Goal: Task Accomplishment & Management: Manage account settings

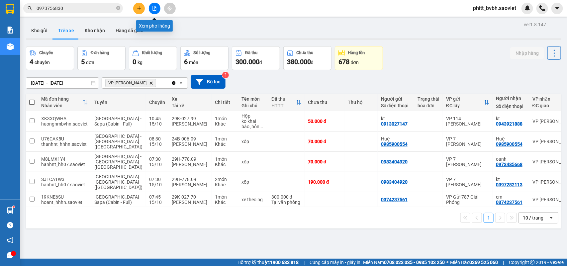
click at [150, 7] on button at bounding box center [155, 9] width 12 height 12
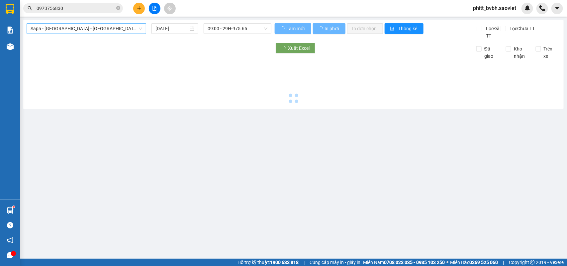
click at [118, 31] on span "Sapa - [GEOGRAPHIC_DATA] - [GEOGRAPHIC_DATA] ([GEOGRAPHIC_DATA])" at bounding box center [87, 29] width 112 height 10
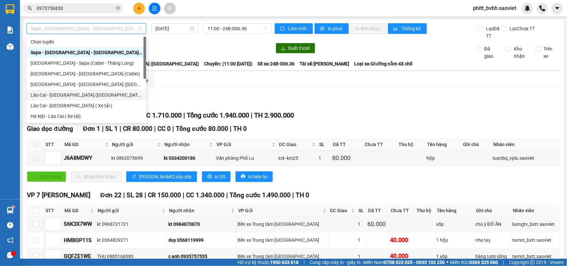
click at [76, 94] on div "Lào Cai - [GEOGRAPHIC_DATA] ([GEOGRAPHIC_DATA])" at bounding box center [87, 94] width 112 height 7
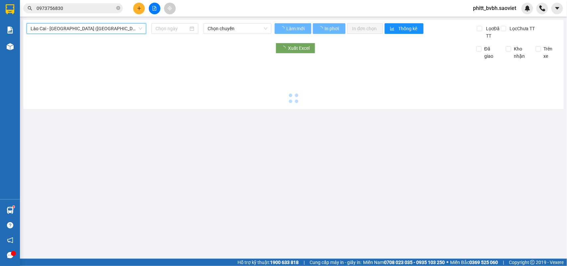
type input "[DATE]"
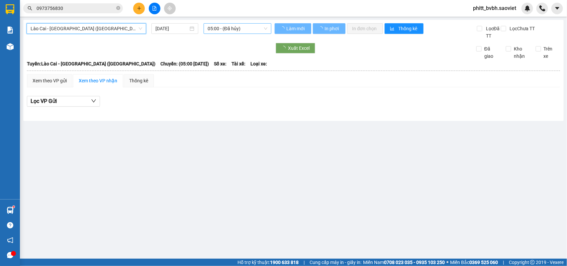
click at [237, 27] on span "05:00 - (Đã hủy)" at bounding box center [237, 29] width 59 height 10
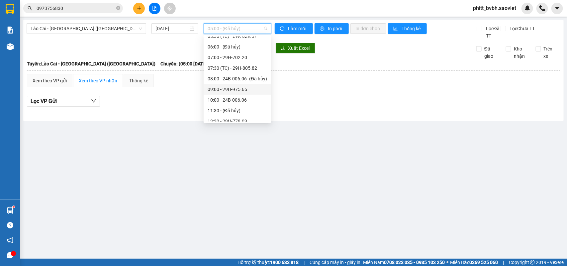
scroll to position [42, 0]
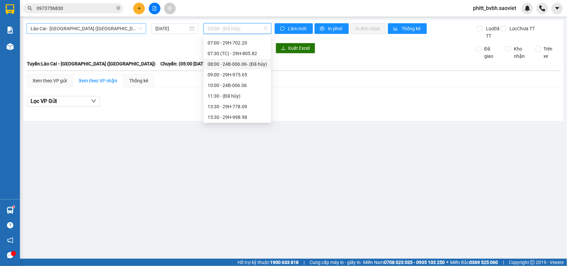
click at [105, 30] on span "Lào Cai - [GEOGRAPHIC_DATA] ([GEOGRAPHIC_DATA])" at bounding box center [87, 29] width 112 height 10
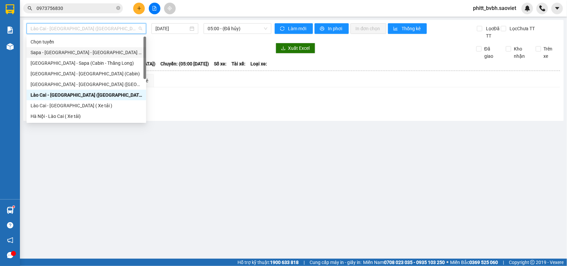
click at [75, 53] on div "Sapa - [GEOGRAPHIC_DATA] - [GEOGRAPHIC_DATA] ([GEOGRAPHIC_DATA])" at bounding box center [87, 52] width 112 height 7
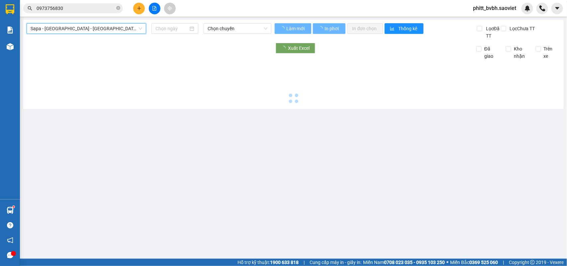
type input "[DATE]"
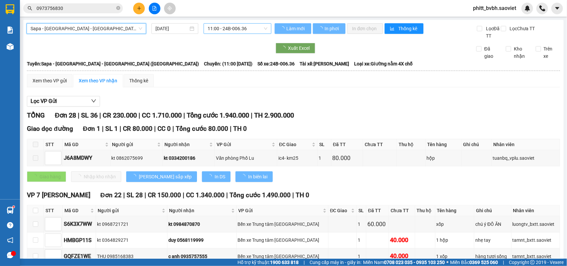
click at [241, 24] on span "11:00 - 24B-006.36" at bounding box center [237, 29] width 59 height 10
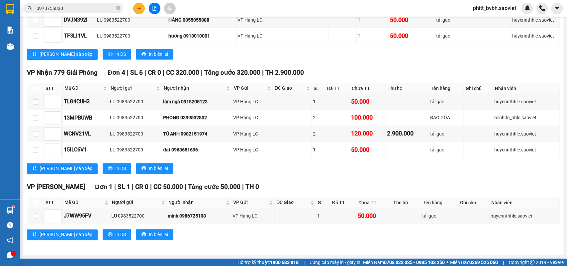
scroll to position [367, 0]
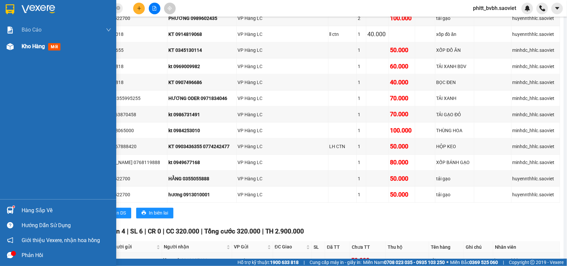
click at [21, 47] on div "Kho hàng mới" at bounding box center [58, 46] width 116 height 17
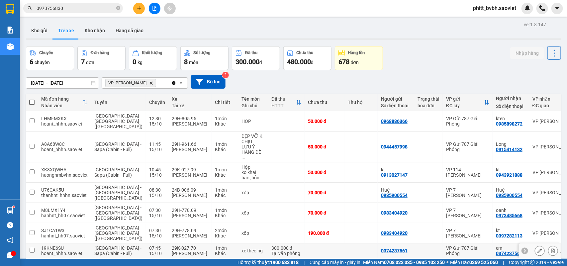
click at [311, 244] on td at bounding box center [325, 251] width 40 height 15
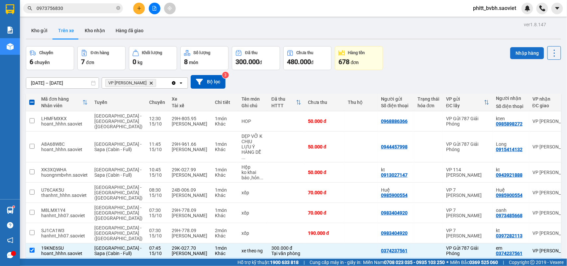
click at [527, 52] on button "Nhập hàng" at bounding box center [527, 53] width 34 height 12
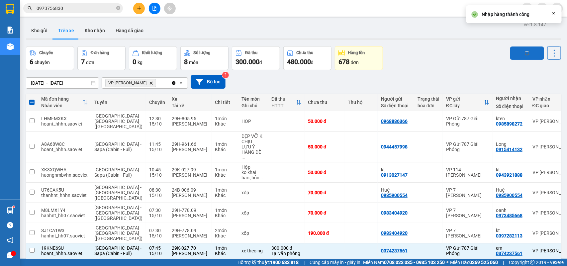
checkbox input "false"
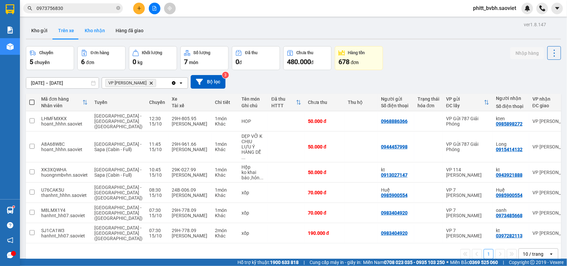
click at [102, 33] on button "Kho nhận" at bounding box center [94, 31] width 31 height 16
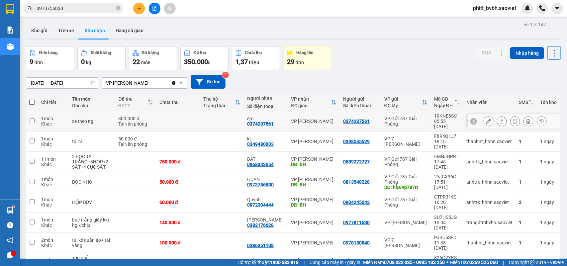
click at [207, 117] on td at bounding box center [222, 121] width 44 height 20
checkbox input "true"
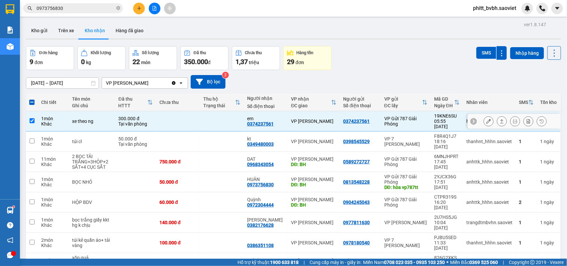
click at [487, 119] on icon at bounding box center [489, 121] width 5 height 5
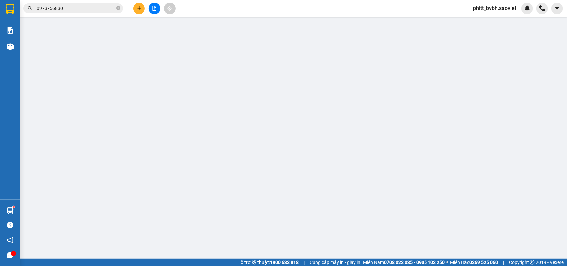
type input "0374237561"
type input "em"
type input "0"
type input "300.000"
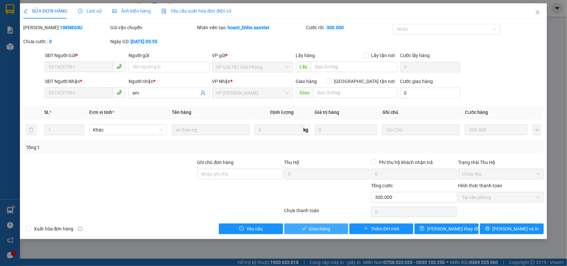
click at [318, 228] on span "Giao hàng" at bounding box center [319, 228] width 21 height 7
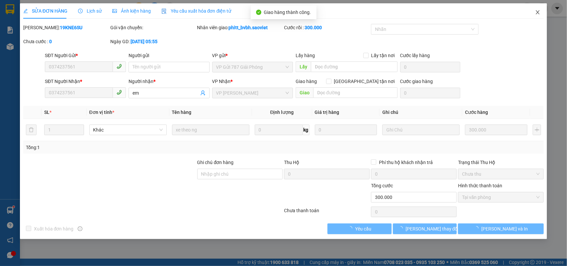
click at [536, 11] on icon "close" at bounding box center [537, 12] width 5 height 5
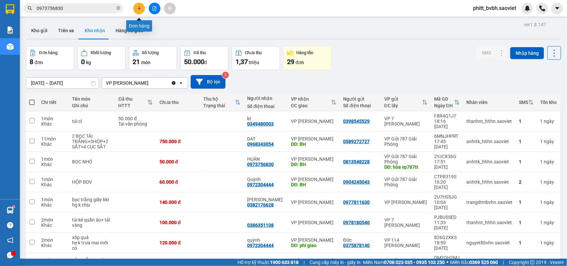
click at [137, 8] on icon "plus" at bounding box center [139, 8] width 5 height 5
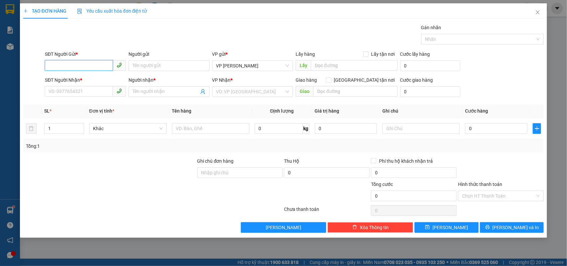
click at [70, 62] on input "SĐT Người Gửi *" at bounding box center [79, 65] width 68 height 11
type input "0838860707"
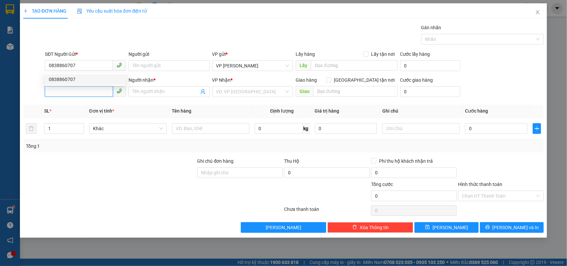
click at [73, 95] on input "SĐT Người Nhận *" at bounding box center [79, 91] width 68 height 11
type input "0346819388"
click at [62, 103] on div "0346819388 - kt" at bounding box center [85, 105] width 73 height 7
type input "kt"
type input "0346819388"
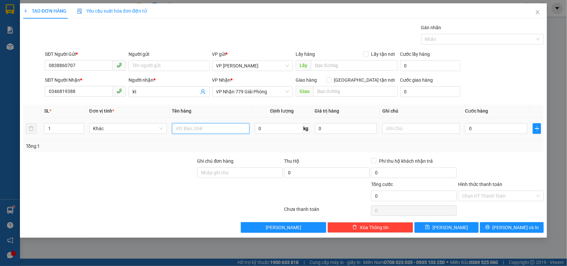
click at [190, 126] on input "text" at bounding box center [210, 128] width 77 height 11
type input "hộp bdv"
click at [484, 125] on input "0" at bounding box center [496, 128] width 62 height 11
type input "5"
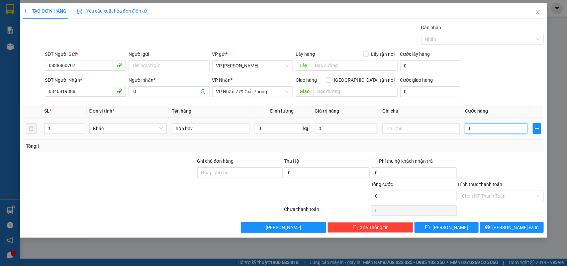
type input "5"
type input "50"
type input "500"
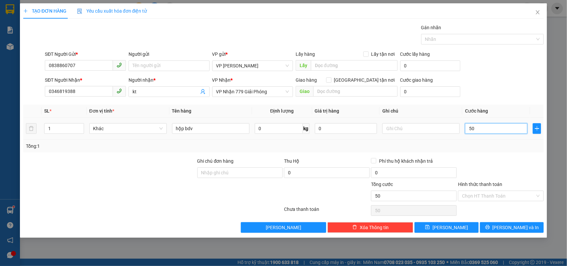
type input "500"
type input "5.000"
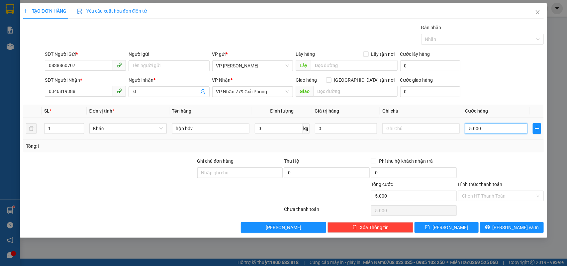
type input "50.000"
click at [514, 231] on span "[PERSON_NAME] và In" at bounding box center [516, 227] width 47 height 7
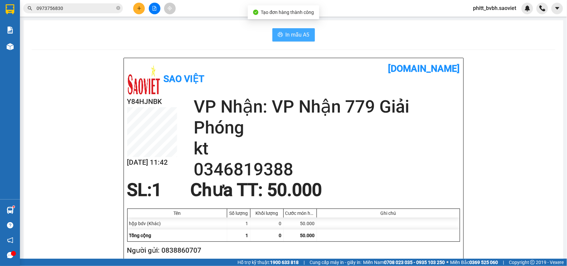
click at [287, 34] on span "In mẫu A5" at bounding box center [298, 35] width 24 height 8
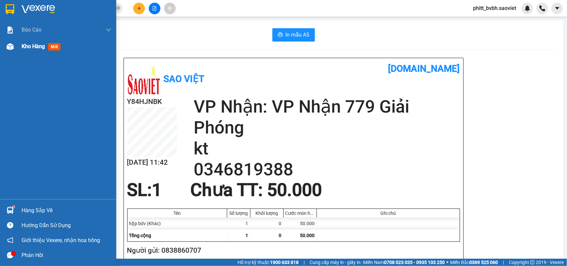
click at [20, 49] on div "Kho hàng mới" at bounding box center [58, 46] width 116 height 17
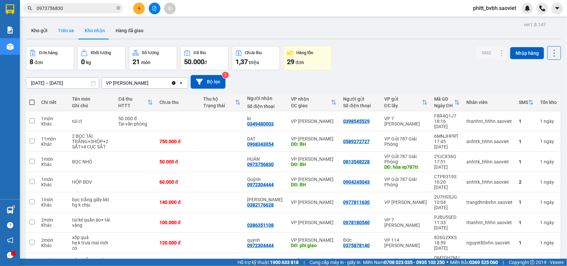
click at [64, 37] on button "Trên xe" at bounding box center [66, 31] width 27 height 16
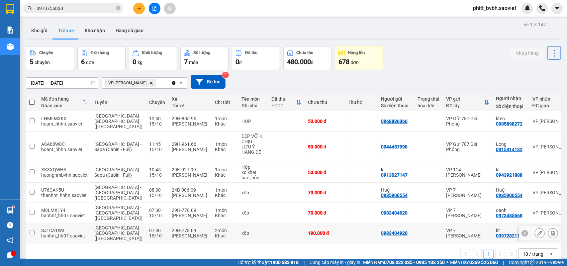
drag, startPoint x: 250, startPoint y: 215, endPoint x: 245, endPoint y: 188, distance: 26.9
click at [268, 223] on td at bounding box center [286, 233] width 37 height 20
checkbox input "true"
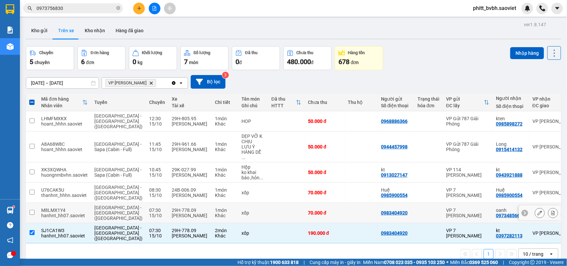
click at [242, 210] on div "xốp" at bounding box center [253, 212] width 23 height 5
checkbox input "true"
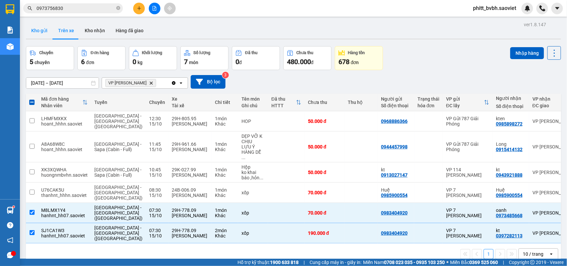
click at [30, 29] on button "Kho gửi" at bounding box center [39, 31] width 27 height 16
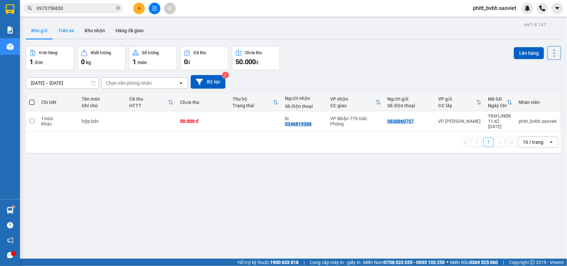
click at [67, 35] on button "Trên xe" at bounding box center [66, 31] width 27 height 16
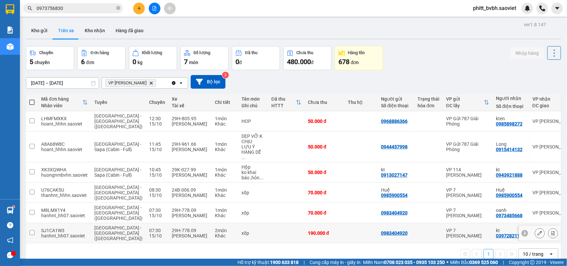
click at [268, 223] on td at bounding box center [286, 233] width 37 height 20
checkbox input "true"
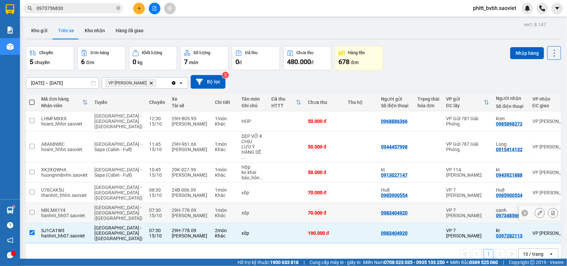
click at [268, 203] on td at bounding box center [286, 213] width 37 height 20
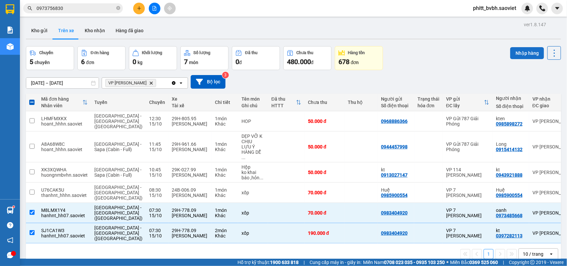
click at [517, 51] on button "Nhập hàng" at bounding box center [527, 53] width 34 height 12
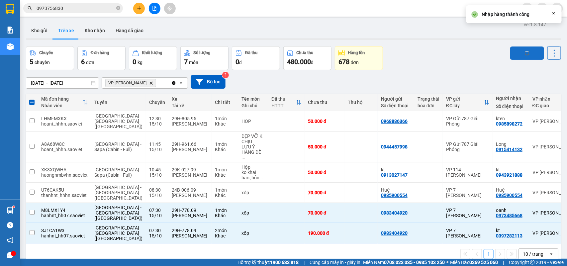
checkbox input "false"
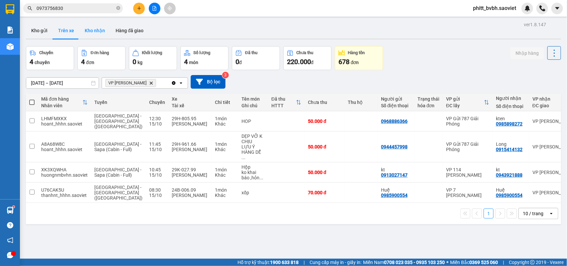
click at [87, 29] on button "Kho nhận" at bounding box center [94, 31] width 31 height 16
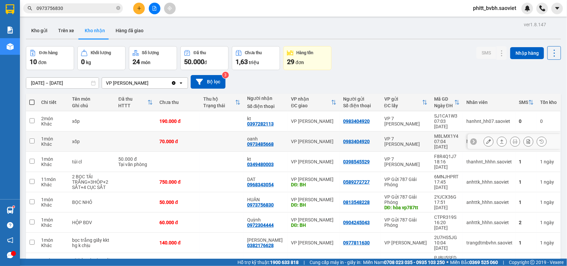
click at [145, 133] on td at bounding box center [135, 142] width 41 height 20
checkbox input "true"
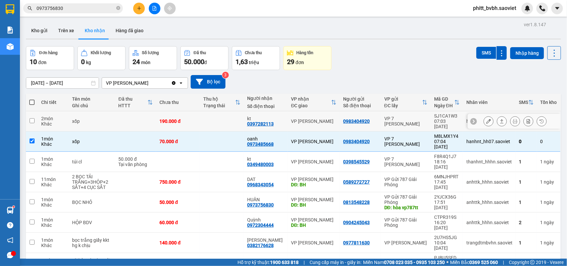
click at [145, 120] on td at bounding box center [135, 121] width 41 height 20
checkbox input "true"
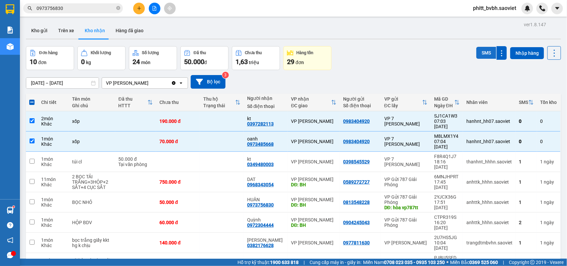
click at [477, 50] on button "SMS" at bounding box center [487, 53] width 20 height 12
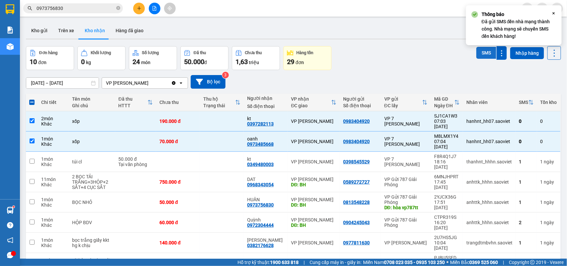
click at [484, 52] on button "SMS" at bounding box center [487, 53] width 20 height 12
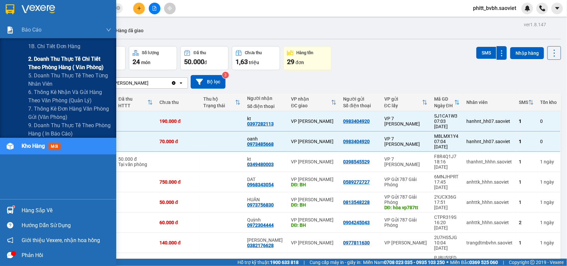
click at [42, 59] on span "2. Doanh thu thực tế chi tiết theo phòng hàng ( văn phòng)" at bounding box center [69, 63] width 83 height 17
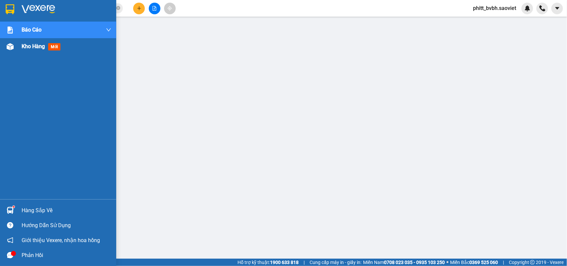
click at [27, 46] on span "Kho hàng" at bounding box center [33, 46] width 23 height 6
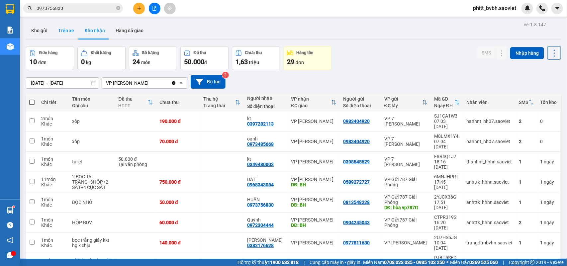
click at [63, 30] on button "Trên xe" at bounding box center [66, 31] width 27 height 16
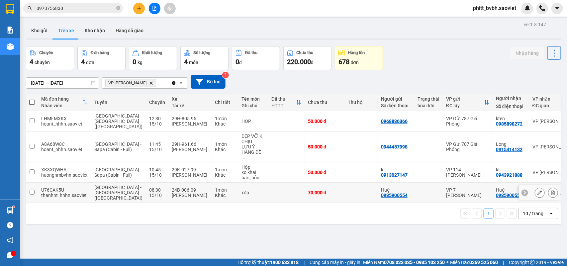
drag, startPoint x: 271, startPoint y: 181, endPoint x: 283, endPoint y: 179, distance: 12.1
click at [272, 183] on td at bounding box center [286, 193] width 37 height 20
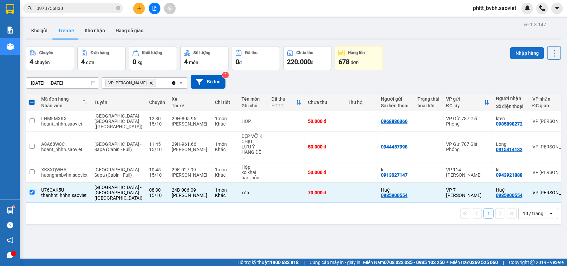
click at [518, 57] on button "Nhập hàng" at bounding box center [527, 53] width 34 height 12
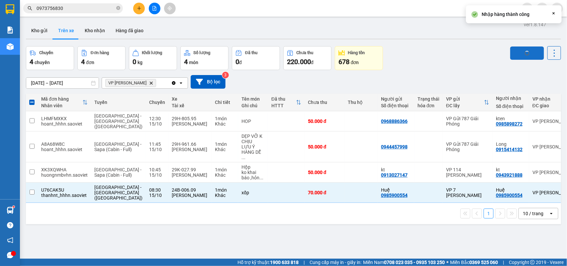
checkbox input "false"
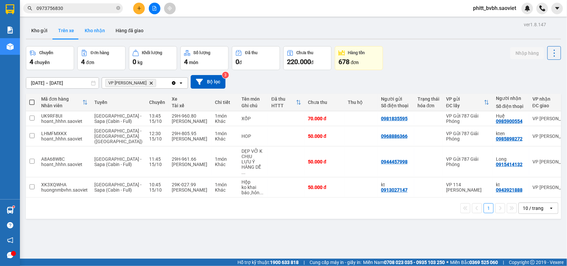
click at [102, 33] on button "Kho nhận" at bounding box center [94, 31] width 31 height 16
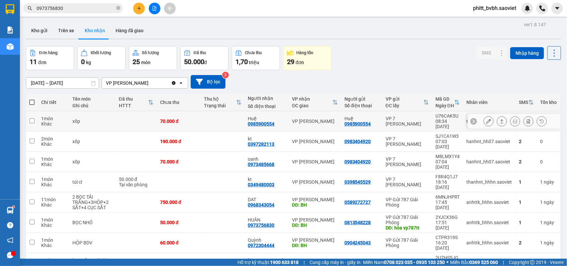
click at [218, 118] on td at bounding box center [223, 121] width 44 height 20
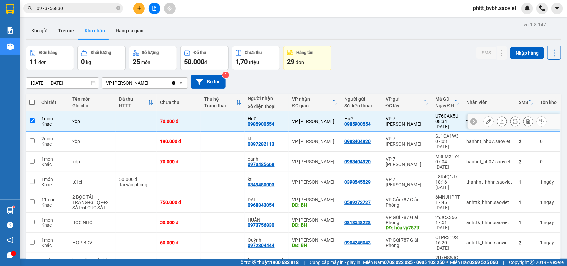
checkbox input "true"
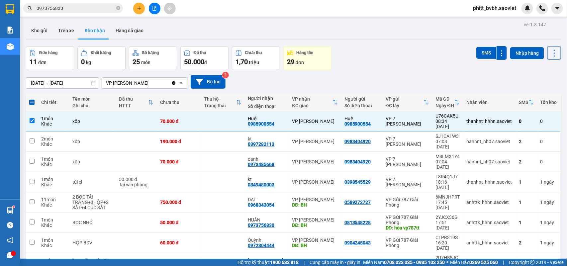
click at [484, 47] on div "SMS" at bounding box center [492, 53] width 31 height 14
click at [482, 52] on button "SMS" at bounding box center [487, 53] width 20 height 12
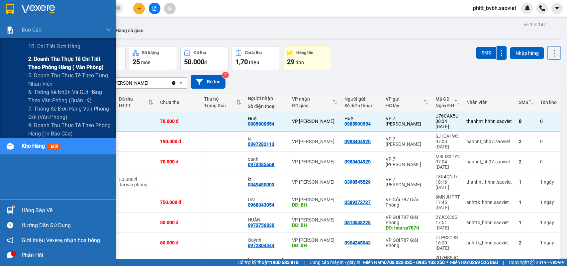
click at [41, 62] on span "2. Doanh thu thực tế chi tiết theo phòng hàng ( văn phòng)" at bounding box center [69, 63] width 83 height 17
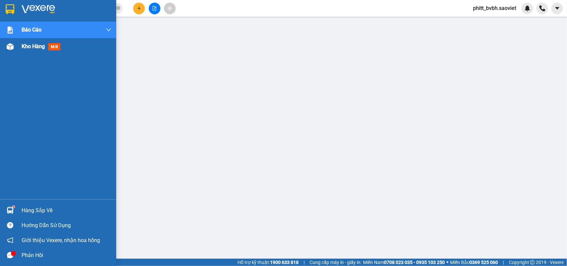
click at [28, 50] on div "Kho hàng mới" at bounding box center [43, 46] width 42 height 8
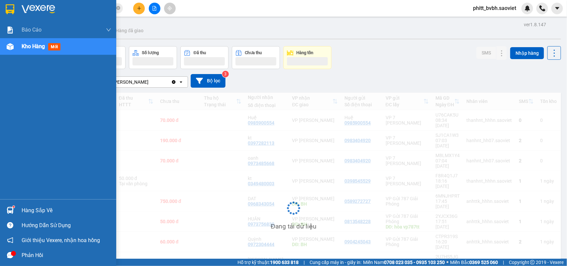
click at [23, 48] on span "Kho hàng" at bounding box center [33, 46] width 23 height 6
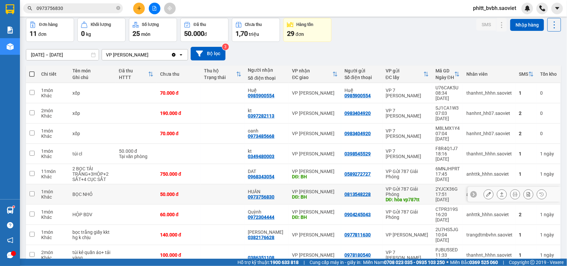
scroll to position [42, 0]
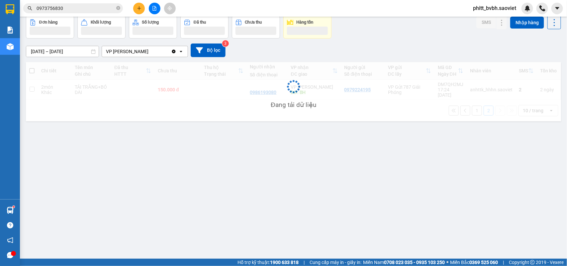
scroll to position [31, 0]
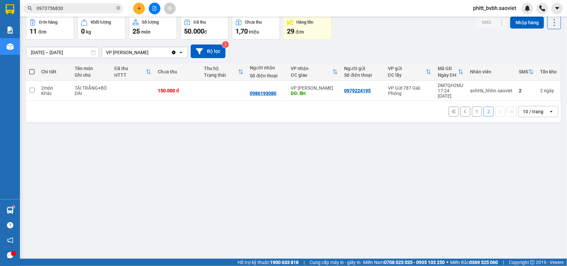
click at [472, 111] on button "1" at bounding box center [477, 112] width 10 height 10
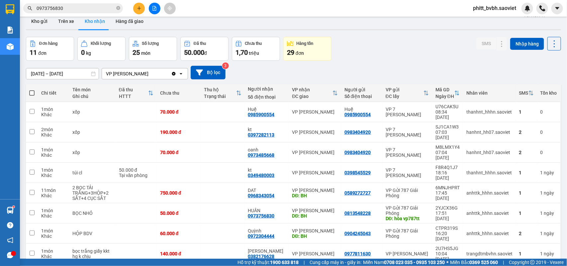
scroll to position [0, 0]
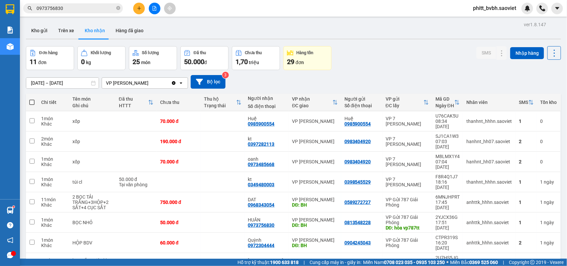
click at [90, 33] on button "Kho nhận" at bounding box center [94, 31] width 31 height 16
click at [125, 34] on button "Hàng đã giao" at bounding box center [129, 31] width 39 height 16
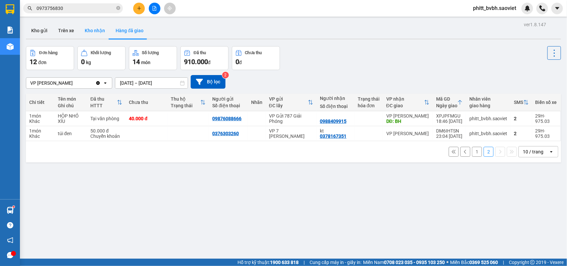
click at [94, 32] on button "Kho nhận" at bounding box center [94, 31] width 31 height 16
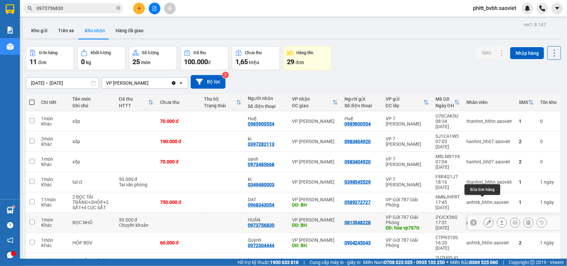
click at [487, 220] on icon at bounding box center [489, 222] width 5 height 5
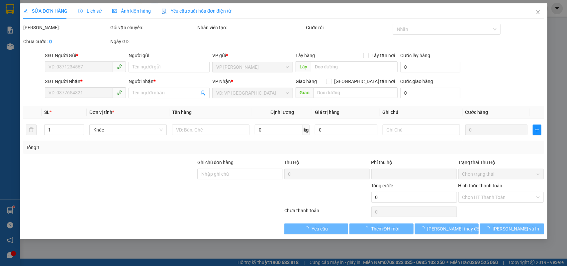
type input "0813548228"
type input "hòa vp787tt"
type input "0973756830"
type input "HUÂN"
type input "BH"
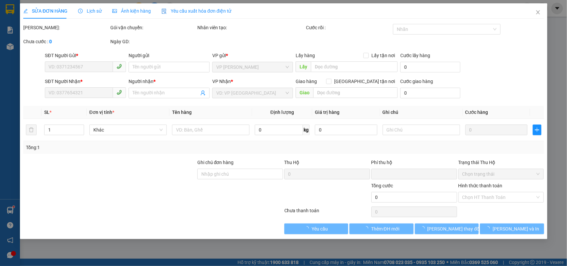
type input "0"
type input "50.000"
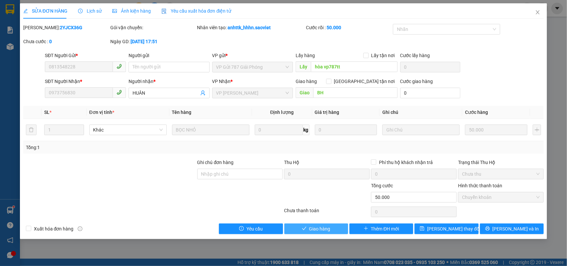
click at [314, 228] on span "Giao hàng" at bounding box center [319, 228] width 21 height 7
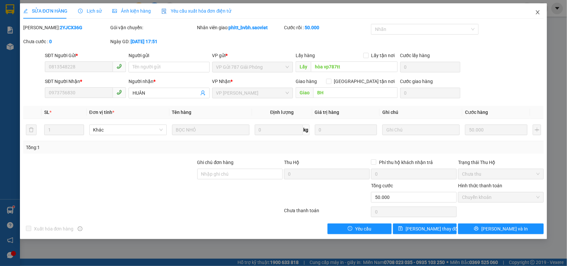
click at [540, 11] on icon "close" at bounding box center [537, 12] width 5 height 5
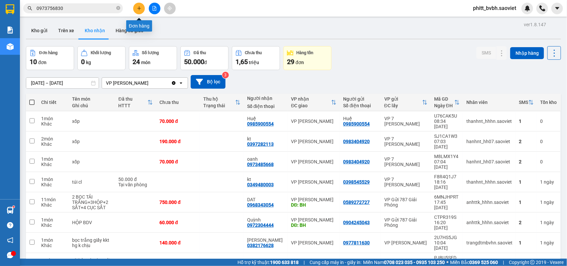
click at [136, 8] on button at bounding box center [139, 9] width 12 height 12
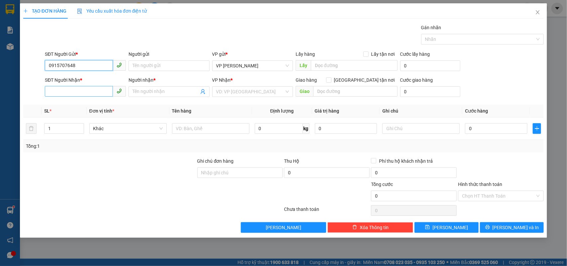
type input "0915707648"
click at [86, 89] on input "SĐT Người Nhận *" at bounding box center [79, 91] width 68 height 11
type input "0915707678"
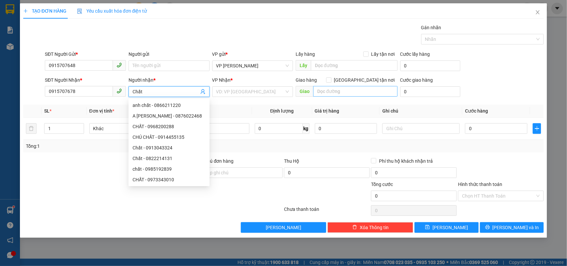
type input "Chất"
click at [326, 90] on input "text" at bounding box center [355, 91] width 84 height 11
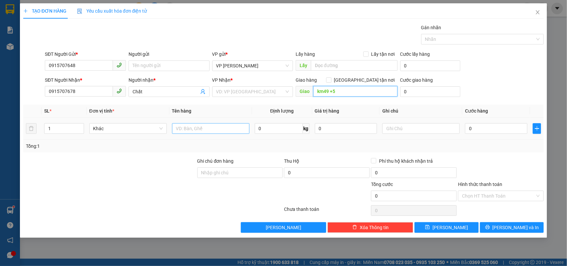
type input "km49 +5"
click at [197, 128] on input "text" at bounding box center [210, 128] width 77 height 11
type input "Hộp nhỏ"
click at [406, 130] on input "text" at bounding box center [421, 128] width 77 height 11
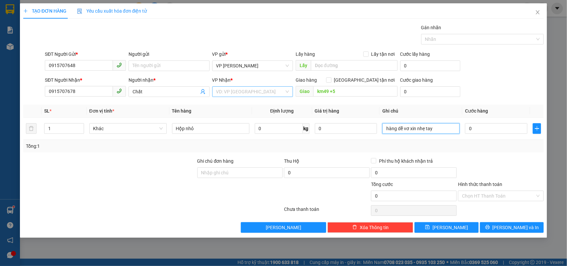
type input "hàng dễ vơ xin nhẹ tay"
click at [257, 89] on input "search" at bounding box center [250, 92] width 68 height 10
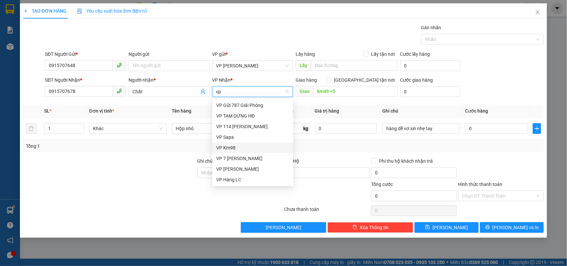
scroll to position [42, 0]
type input "vp n"
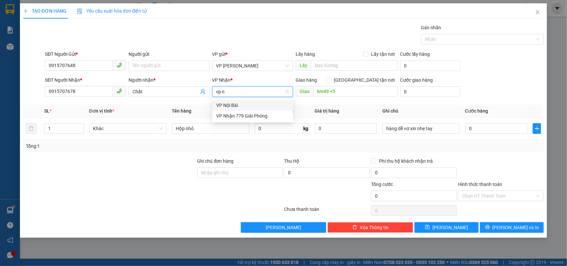
click at [242, 104] on div "VP Nội Bài" at bounding box center [252, 105] width 73 height 7
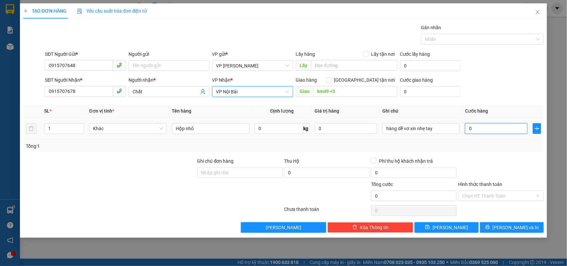
click at [477, 128] on input "0" at bounding box center [496, 128] width 62 height 11
type input "4"
type input "40"
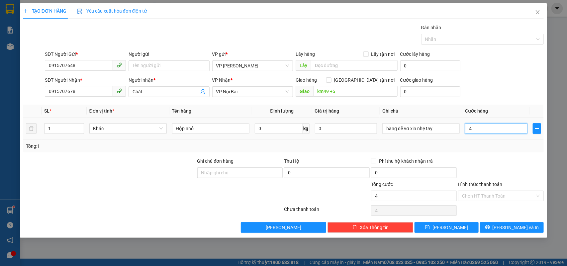
type input "40"
type input "400"
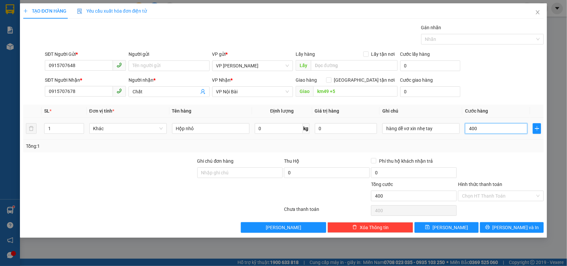
type input "4.000"
type input "40.000"
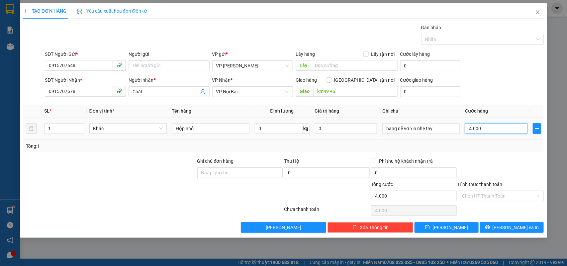
type input "40.000"
click at [487, 191] on input "Hình thức thanh toán" at bounding box center [498, 196] width 73 height 10
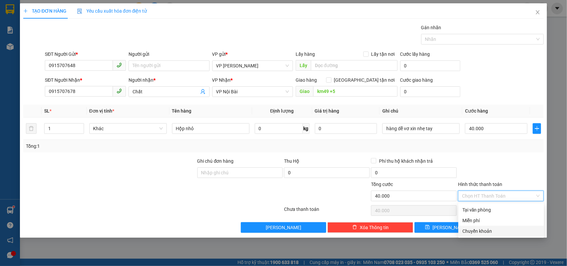
click at [474, 229] on div "Chuyển khoản" at bounding box center [502, 231] width 78 height 7
type input "0"
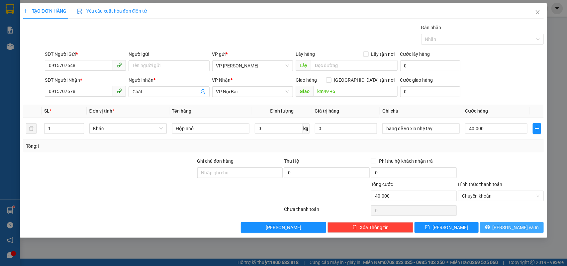
click at [512, 229] on span "[PERSON_NAME] và In" at bounding box center [516, 227] width 47 height 7
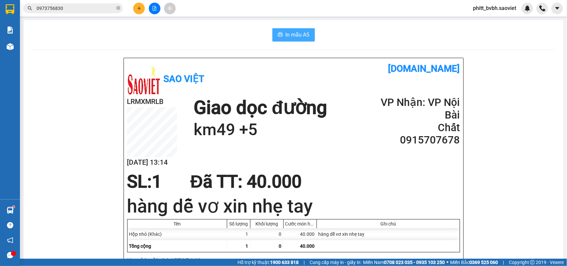
click at [293, 33] on span "In mẫu A5" at bounding box center [298, 35] width 24 height 8
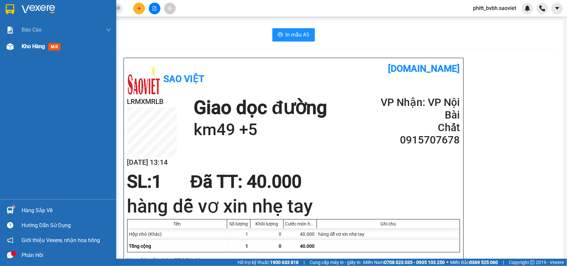
click at [21, 47] on div "Kho hàng mới" at bounding box center [58, 46] width 116 height 17
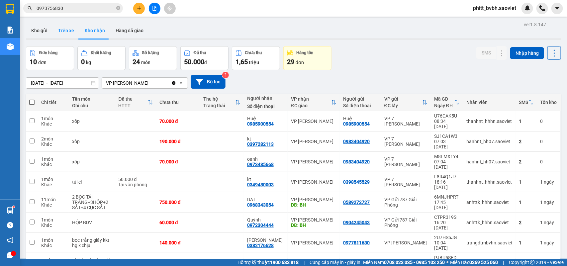
click at [60, 32] on button "Trên xe" at bounding box center [66, 31] width 27 height 16
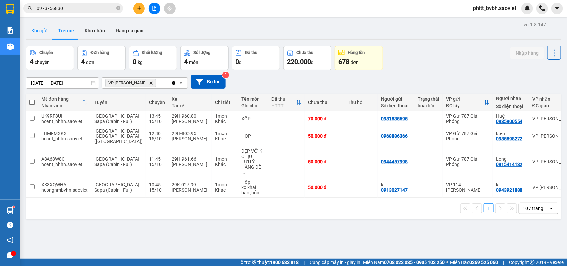
click at [41, 29] on button "Kho gửi" at bounding box center [39, 31] width 27 height 16
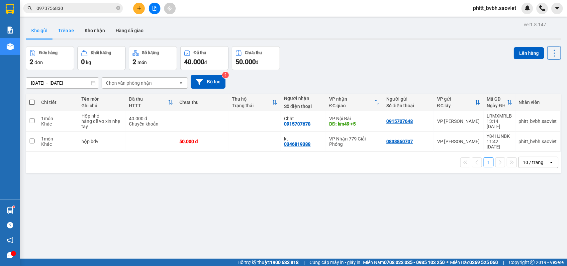
click at [66, 31] on button "Trên xe" at bounding box center [66, 31] width 27 height 16
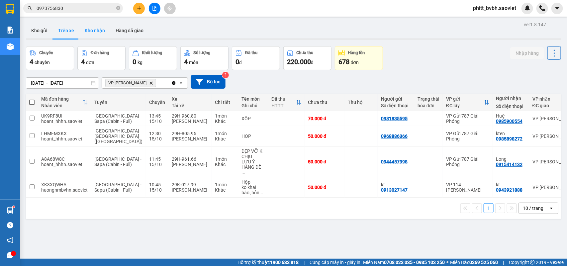
click at [97, 34] on button "Kho nhận" at bounding box center [94, 31] width 31 height 16
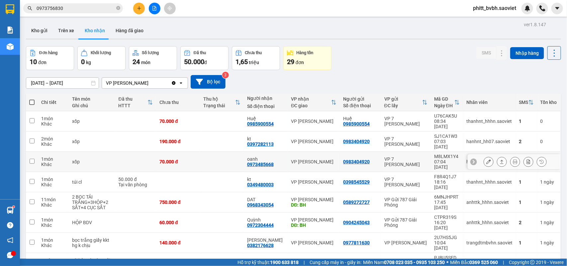
click at [257, 157] on div "oanh" at bounding box center [266, 159] width 38 height 5
checkbox input "true"
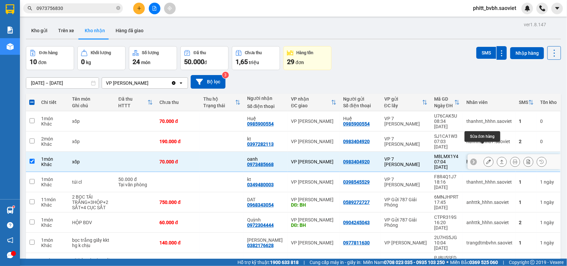
click at [484, 156] on button at bounding box center [488, 162] width 9 height 12
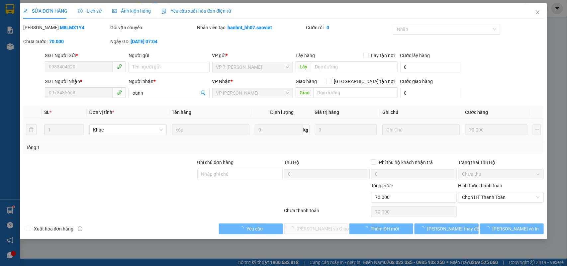
type input "0983404920"
type input "0973485668"
type input "oanh"
type input "0"
type input "70.000"
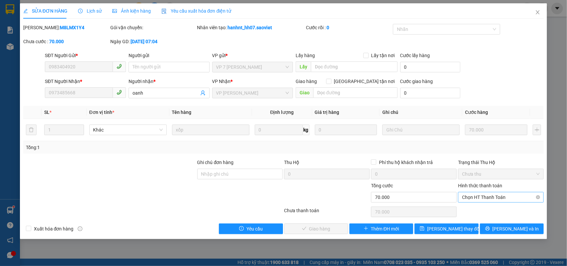
click at [488, 197] on span "Chọn HT Thanh Toán" at bounding box center [501, 197] width 78 height 10
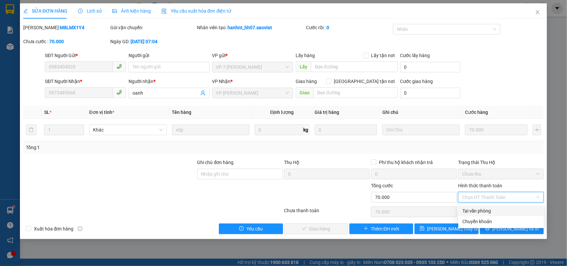
click at [479, 210] on div "Tại văn phòng" at bounding box center [502, 210] width 78 height 7
type input "0"
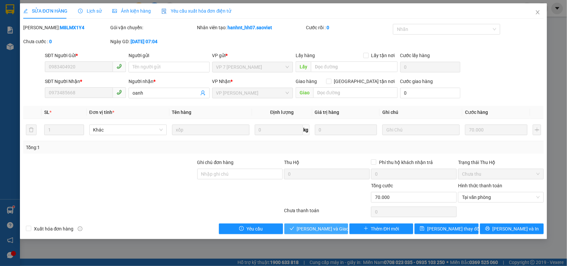
click at [336, 228] on span "[PERSON_NAME] và Giao hàng" at bounding box center [329, 228] width 64 height 7
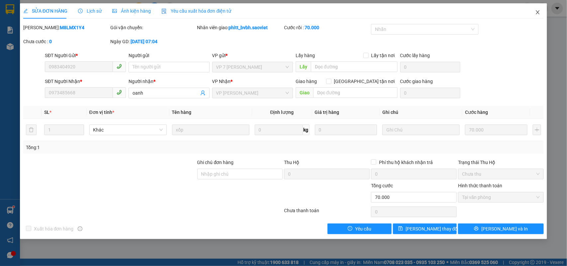
click at [536, 12] on icon "close" at bounding box center [537, 12] width 5 height 5
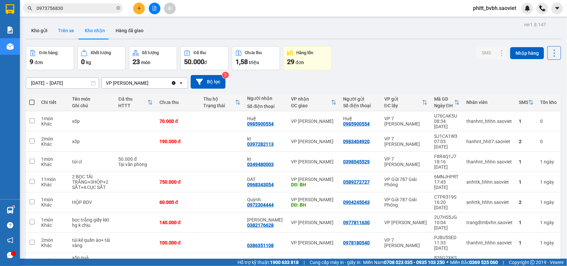
click at [69, 28] on button "Trên xe" at bounding box center [66, 31] width 27 height 16
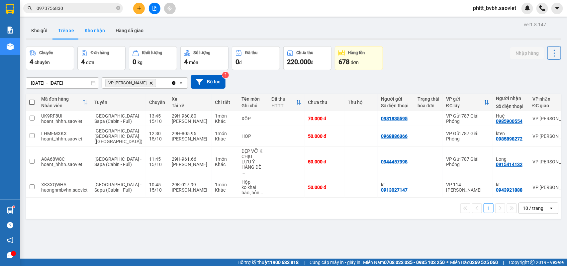
click at [95, 25] on button "Kho nhận" at bounding box center [94, 31] width 31 height 16
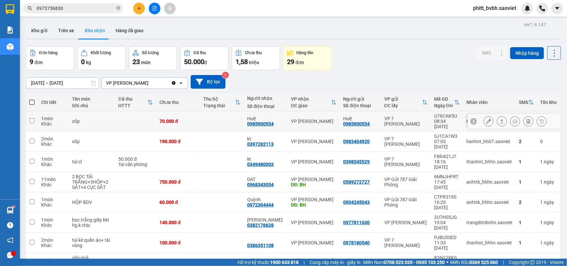
click at [252, 116] on div "Huệ" at bounding box center [266, 118] width 38 height 5
checkbox input "true"
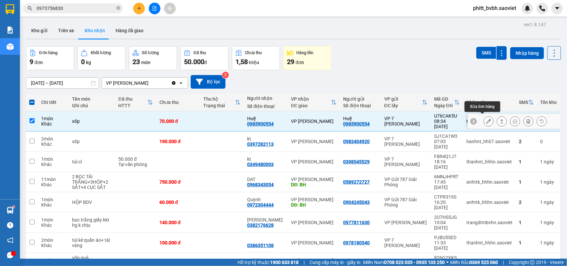
click at [485, 119] on button at bounding box center [488, 122] width 9 height 12
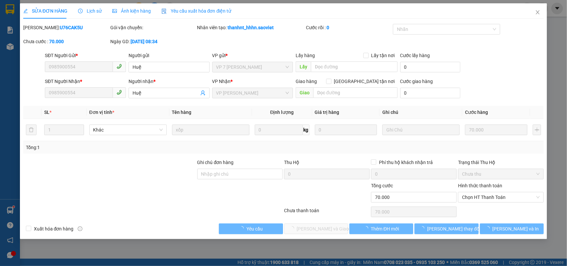
type input "0985900554"
type input "Huệ"
type input "0985900554"
type input "Huệ"
type input "0"
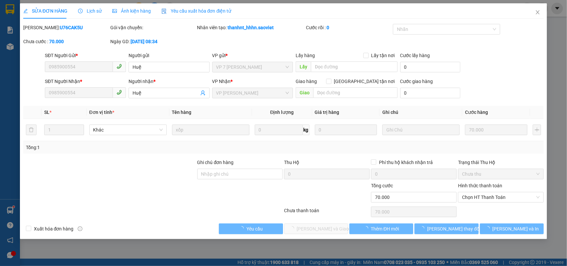
type input "70.000"
drag, startPoint x: 537, startPoint y: 238, endPoint x: 508, endPoint y: 195, distance: 52.0
click at [508, 195] on span "Chọn HT Thanh Toán" at bounding box center [501, 197] width 78 height 10
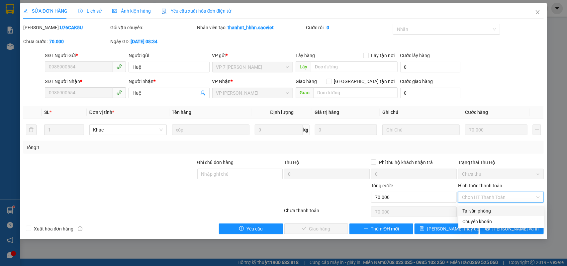
click at [475, 211] on div "Tại văn phòng" at bounding box center [502, 210] width 78 height 7
type input "0"
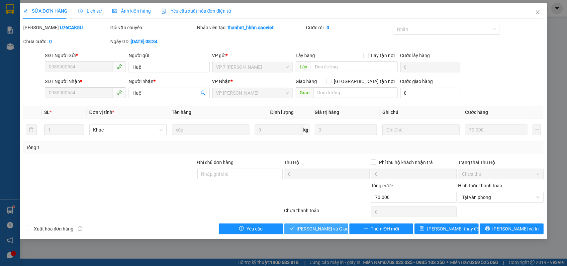
click at [322, 227] on span "[PERSON_NAME] và Giao hàng" at bounding box center [329, 228] width 64 height 7
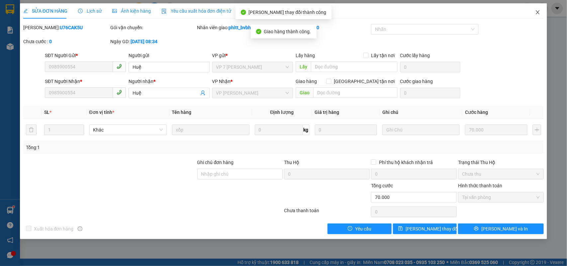
click at [537, 12] on icon "close" at bounding box center [537, 12] width 5 height 5
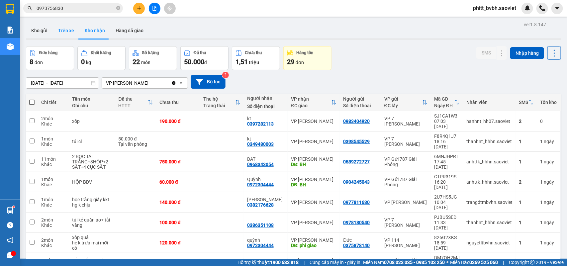
click at [65, 31] on button "Trên xe" at bounding box center [66, 31] width 27 height 16
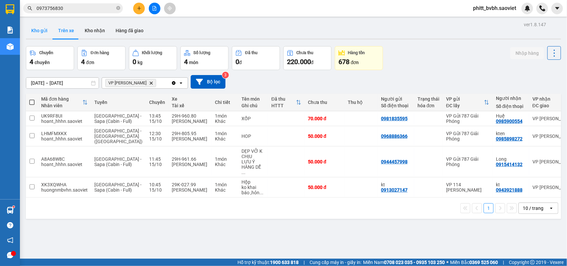
click at [44, 30] on button "Kho gửi" at bounding box center [39, 31] width 27 height 16
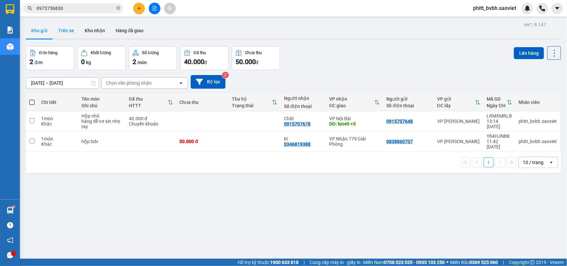
click at [67, 31] on button "Trên xe" at bounding box center [66, 31] width 27 height 16
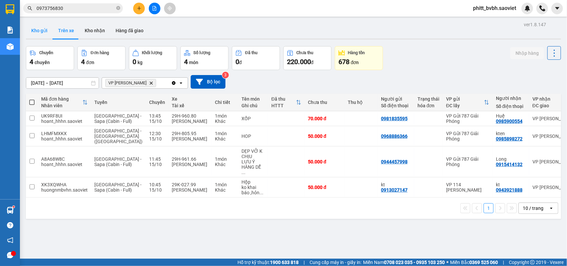
drag, startPoint x: 40, startPoint y: 35, endPoint x: 46, endPoint y: 39, distance: 6.5
click at [40, 35] on button "Kho gửi" at bounding box center [39, 31] width 27 height 16
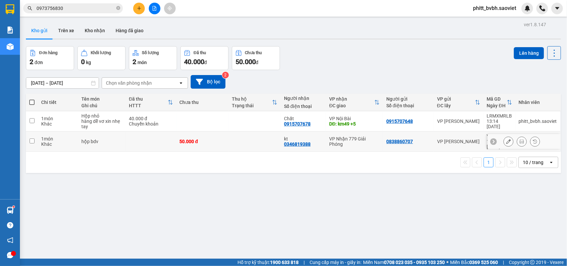
click at [223, 137] on td "50.000 đ" at bounding box center [202, 142] width 52 height 20
checkbox input "true"
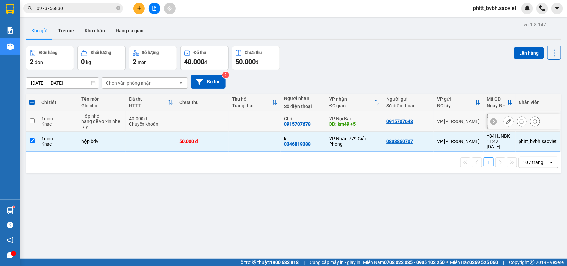
click at [229, 123] on td at bounding box center [255, 121] width 52 height 20
checkbox input "true"
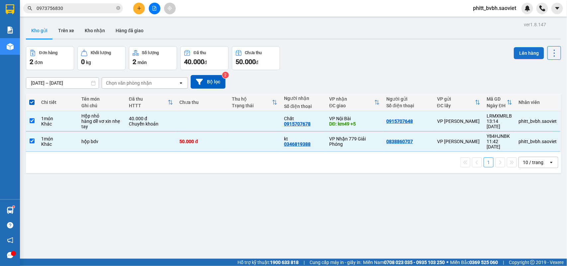
click at [525, 54] on button "Lên hàng" at bounding box center [529, 53] width 30 height 12
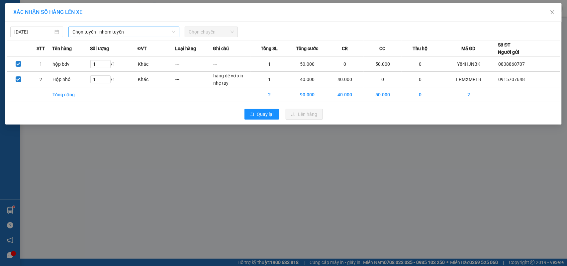
click at [131, 32] on span "Chọn tuyến - nhóm tuyến" at bounding box center [123, 32] width 103 height 10
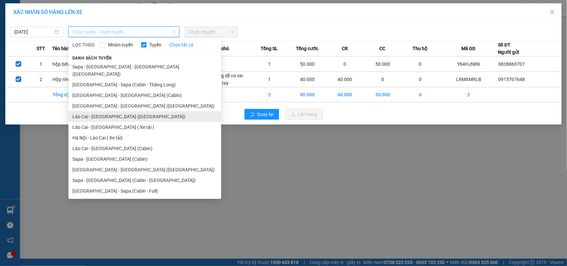
click at [113, 111] on li "Lào Cai - [GEOGRAPHIC_DATA] ([GEOGRAPHIC_DATA])" at bounding box center [144, 116] width 153 height 11
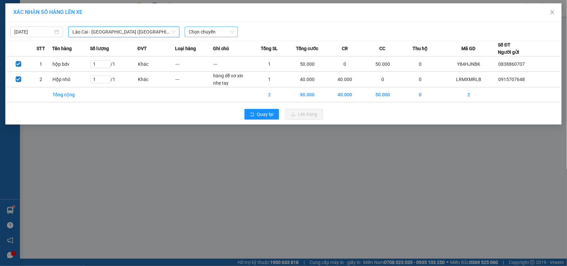
click at [214, 29] on span "Chọn chuyến" at bounding box center [211, 32] width 45 height 10
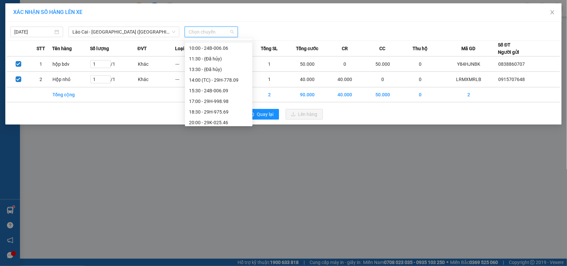
scroll to position [83, 0]
click at [80, 29] on span "Lào Cai - [GEOGRAPHIC_DATA] ([GEOGRAPHIC_DATA])" at bounding box center [123, 32] width 103 height 10
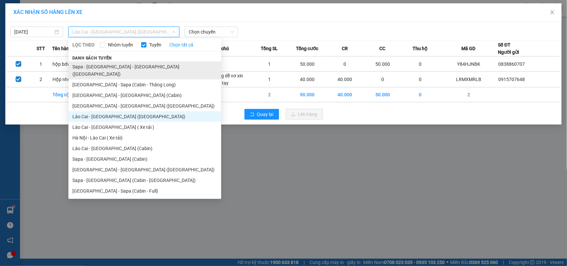
click at [116, 65] on li "Sapa - [GEOGRAPHIC_DATA] - [GEOGRAPHIC_DATA] ([GEOGRAPHIC_DATA])" at bounding box center [144, 70] width 153 height 18
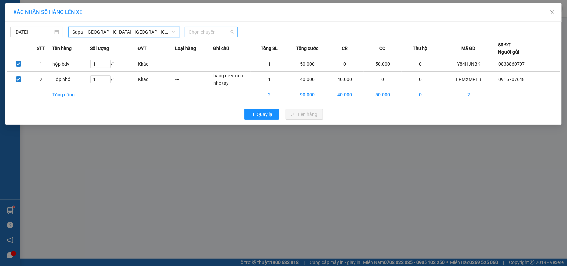
click at [197, 32] on span "Chọn chuyến" at bounding box center [211, 32] width 45 height 10
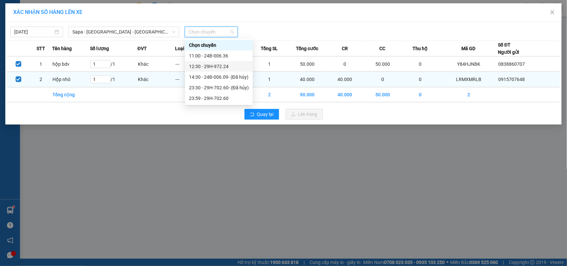
drag, startPoint x: 224, startPoint y: 65, endPoint x: 266, endPoint y: 89, distance: 48.8
click at [223, 65] on div "12:30 - 29H-972.24" at bounding box center [219, 66] width 60 height 7
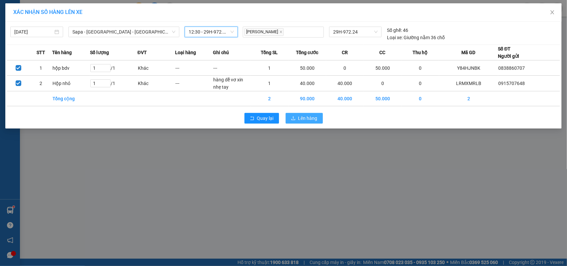
click at [304, 120] on span "Lên hàng" at bounding box center [307, 118] width 19 height 7
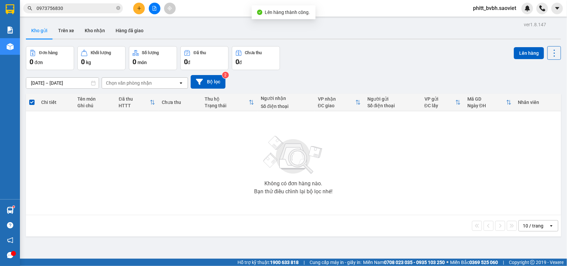
click at [152, 7] on icon "file-add" at bounding box center [154, 8] width 5 height 5
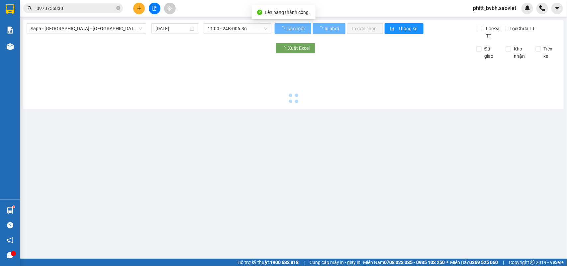
click at [81, 30] on span "Sapa - [GEOGRAPHIC_DATA] - [GEOGRAPHIC_DATA] ([GEOGRAPHIC_DATA])" at bounding box center [87, 29] width 112 height 10
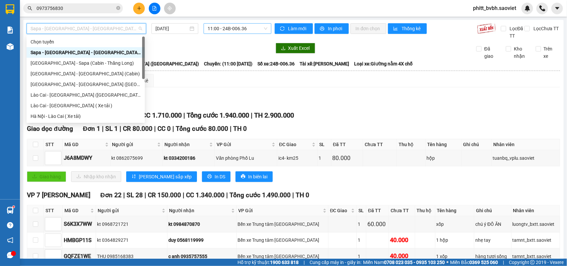
click at [210, 28] on span "11:00 - 24B-006.36" at bounding box center [237, 29] width 59 height 10
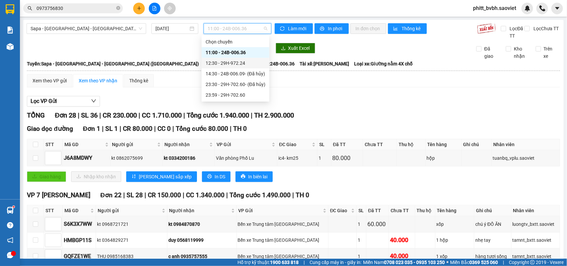
click at [246, 59] on div "12:30 - 29H-972.24" at bounding box center [236, 62] width 60 height 7
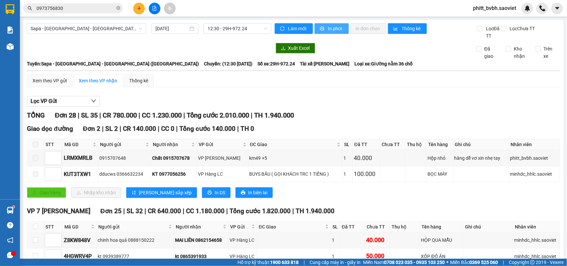
click at [328, 30] on span "In phơi" at bounding box center [335, 28] width 15 height 7
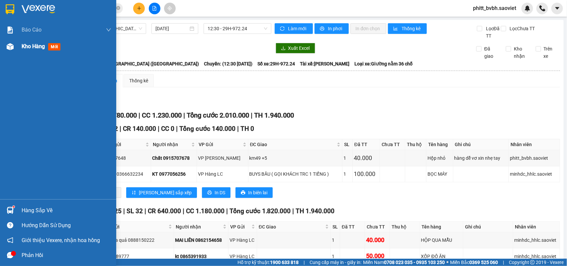
click at [38, 48] on span "Kho hàng" at bounding box center [33, 46] width 23 height 6
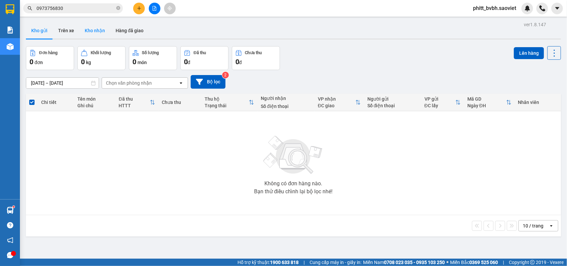
click at [93, 28] on button "Kho nhận" at bounding box center [94, 31] width 31 height 16
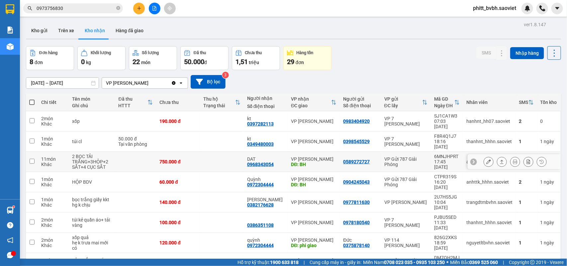
click at [267, 162] on div "0968343054" at bounding box center [260, 164] width 27 height 5
click at [487, 160] on icon at bounding box center [489, 162] width 5 height 5
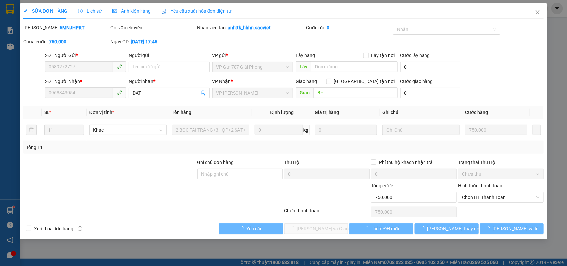
type input "0589272727"
type input "0968343054"
type input "DAT"
type input "BH"
type input "0"
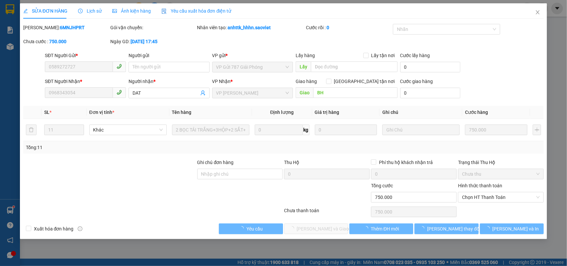
type input "750.000"
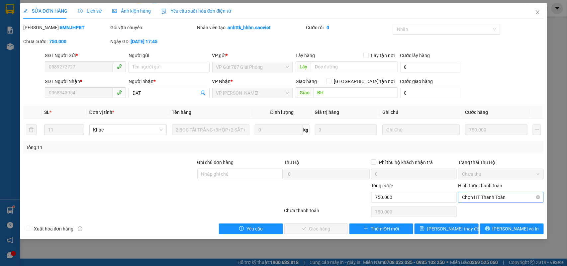
click at [530, 198] on span "Chọn HT Thanh Toán" at bounding box center [501, 197] width 78 height 10
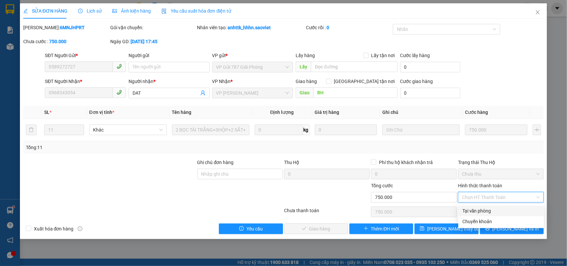
click at [486, 212] on div "Tại văn phòng" at bounding box center [502, 210] width 78 height 7
type input "0"
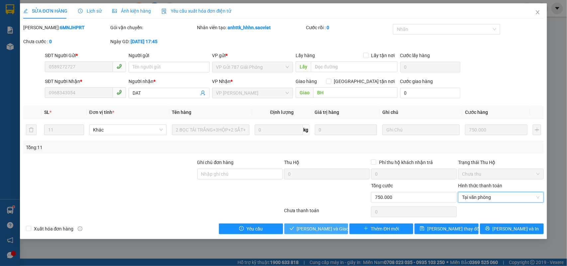
click at [321, 229] on span "[PERSON_NAME] và Giao hàng" at bounding box center [329, 228] width 64 height 7
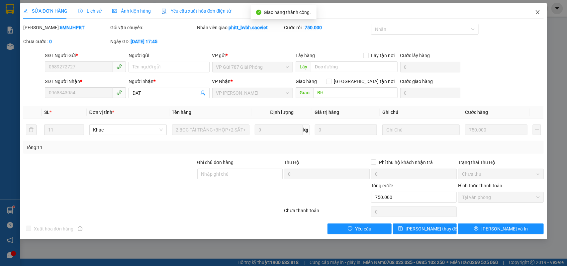
click at [538, 11] on icon "close" at bounding box center [537, 12] width 5 height 5
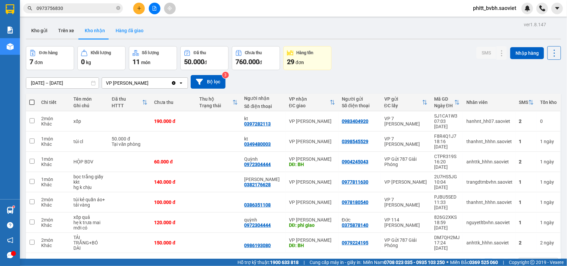
click at [136, 27] on button "Hàng đã giao" at bounding box center [129, 31] width 39 height 16
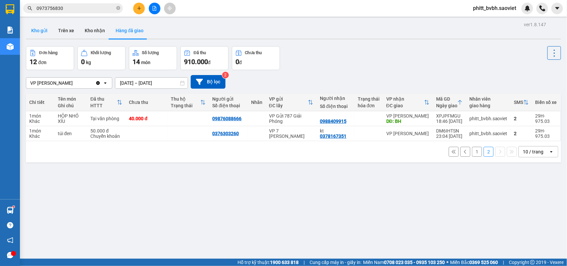
click at [45, 29] on button "Kho gửi" at bounding box center [39, 31] width 27 height 16
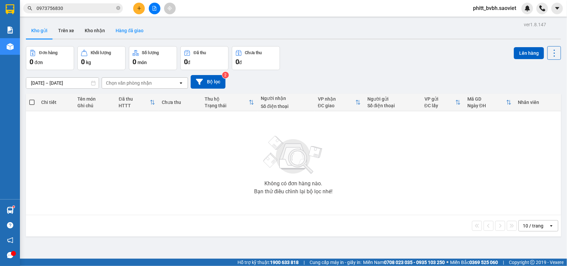
click at [127, 28] on button "Hàng đã giao" at bounding box center [129, 31] width 39 height 16
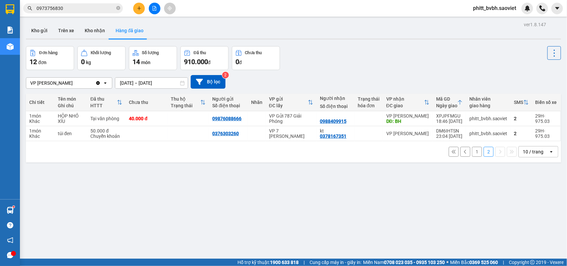
click at [158, 84] on input "[DATE] – [DATE]" at bounding box center [151, 83] width 72 height 11
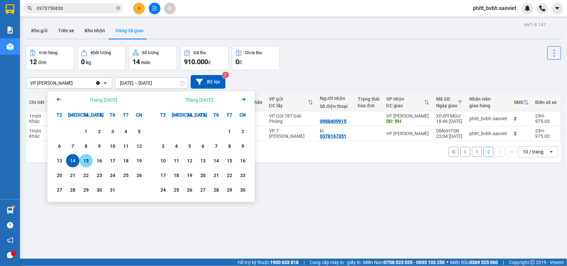
click at [83, 160] on div "15" at bounding box center [85, 161] width 9 height 8
click at [139, 144] on div "12" at bounding box center [139, 146] width 9 height 8
type input "[DATE] – [DATE]"
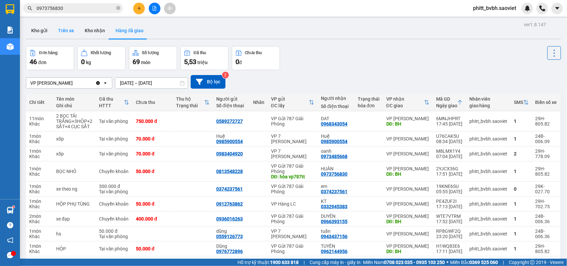
click at [68, 34] on button "Trên xe" at bounding box center [66, 31] width 27 height 16
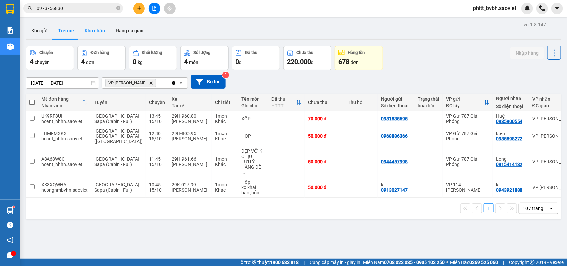
click at [96, 30] on button "Kho nhận" at bounding box center [94, 31] width 31 height 16
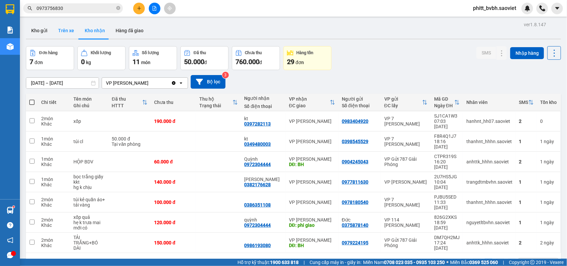
click at [64, 26] on button "Trên xe" at bounding box center [66, 31] width 27 height 16
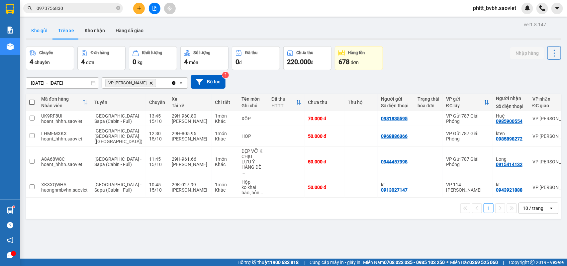
click at [36, 29] on button "Kho gửi" at bounding box center [39, 31] width 27 height 16
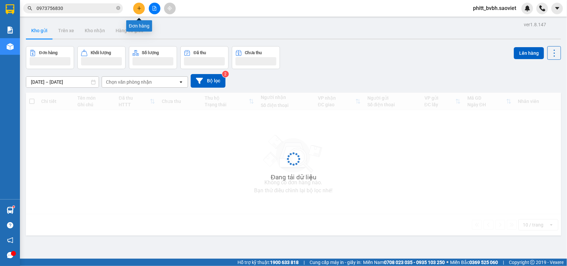
click at [142, 4] on button at bounding box center [139, 9] width 12 height 12
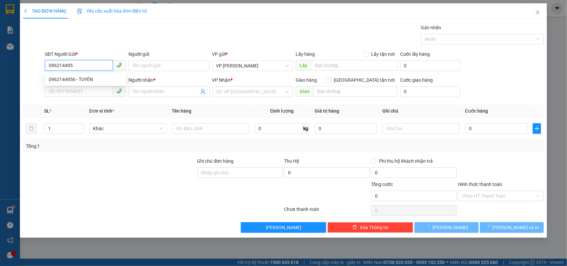
type input "0962144956"
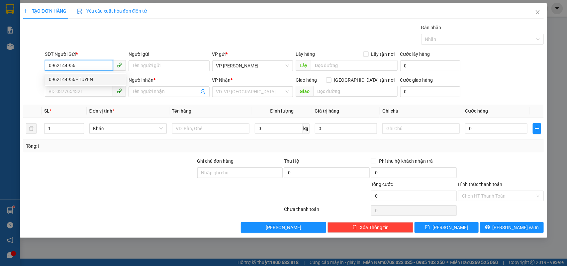
click at [85, 82] on div "0962144956 - TUYÊN" at bounding box center [85, 79] width 73 height 7
type input "TUYÊN"
type input "0976772896"
type input "Dũng"
type input "CÒN 13/10"
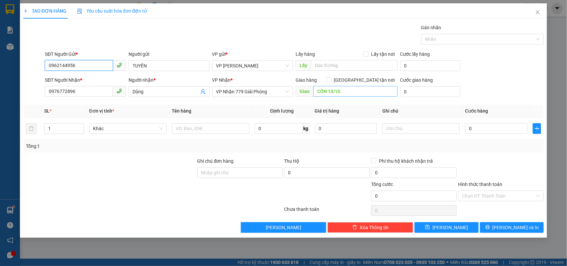
type input "0962144956"
click at [482, 129] on input "0" at bounding box center [496, 128] width 62 height 11
type input "5"
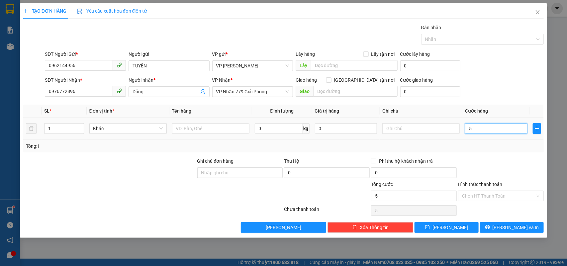
type input "50"
type input "500"
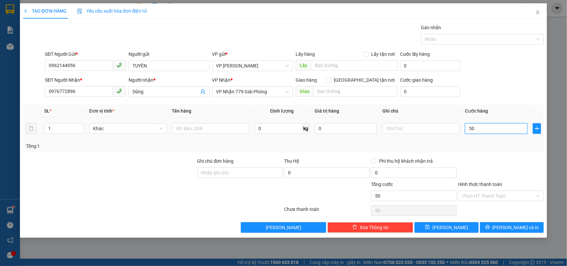
type input "500"
type input "5.000"
type input "50.000"
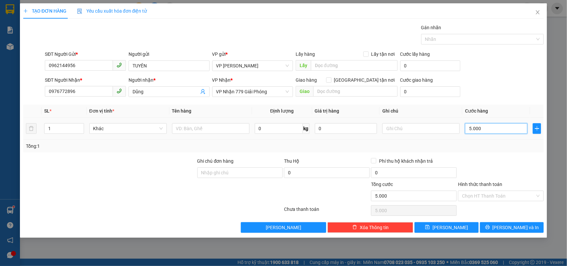
type input "50.000"
click at [198, 127] on input "text" at bounding box center [210, 128] width 77 height 11
type input "tải trắng nhỏ"
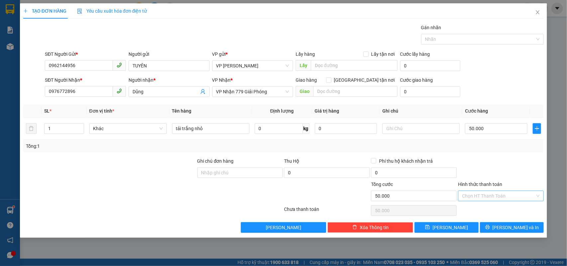
click at [481, 195] on input "Hình thức thanh toán" at bounding box center [498, 196] width 73 height 10
click at [498, 156] on div "Transit Pickup Surcharge Ids Transit Deliver Surcharge Ids Transit Deliver Surc…" at bounding box center [283, 128] width 521 height 209
click at [519, 229] on span "[PERSON_NAME] và In" at bounding box center [516, 227] width 47 height 7
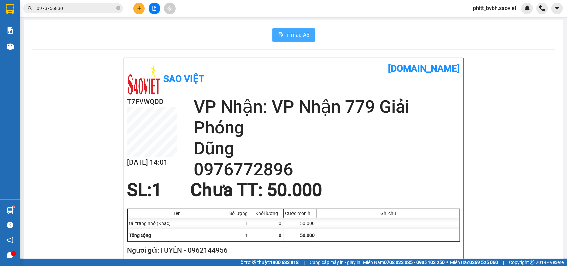
click at [295, 33] on span "In mẫu A5" at bounding box center [298, 35] width 24 height 8
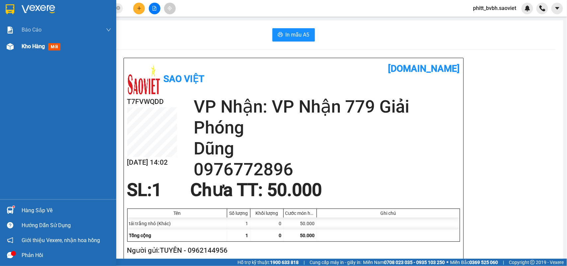
drag, startPoint x: 33, startPoint y: 49, endPoint x: 40, endPoint y: 49, distance: 7.6
click at [33, 49] on span "Kho hàng" at bounding box center [33, 46] width 23 height 6
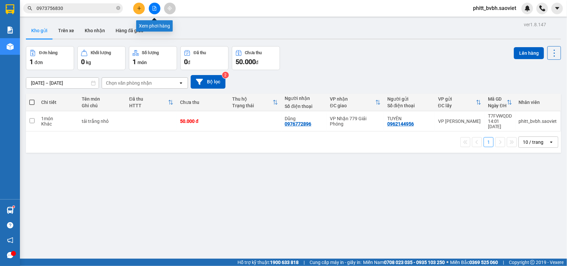
click at [153, 9] on icon "file-add" at bounding box center [155, 8] width 4 height 5
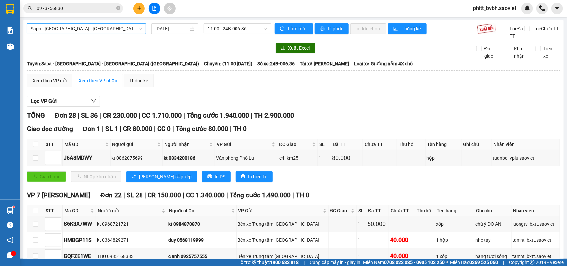
click at [102, 32] on span "Sapa - [GEOGRAPHIC_DATA] - [GEOGRAPHIC_DATA] ([GEOGRAPHIC_DATA])" at bounding box center [87, 29] width 112 height 10
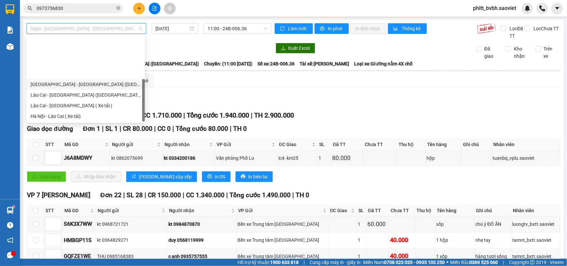
scroll to position [53, 0]
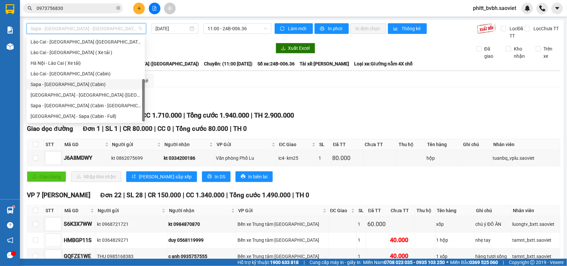
click at [65, 85] on div "Sapa - [GEOGRAPHIC_DATA] (Cabin)" at bounding box center [86, 84] width 110 height 7
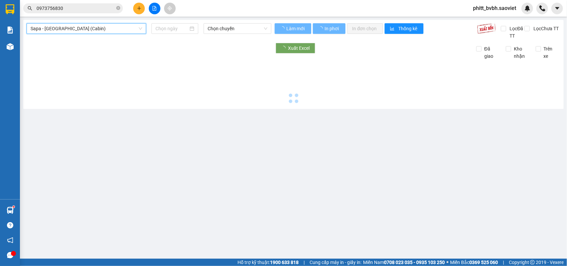
type input "[DATE]"
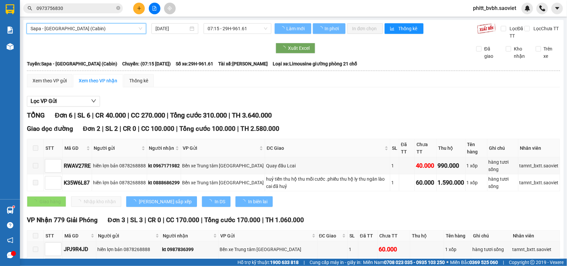
click at [246, 31] on span "07:15 - 29H-961.61" at bounding box center [237, 29] width 59 height 10
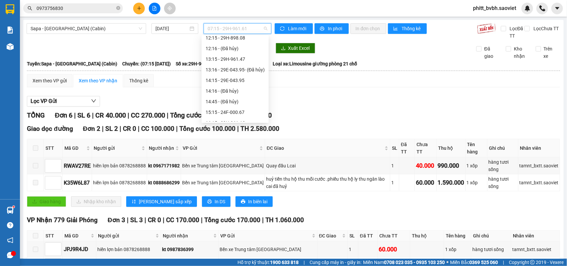
scroll to position [83, 0]
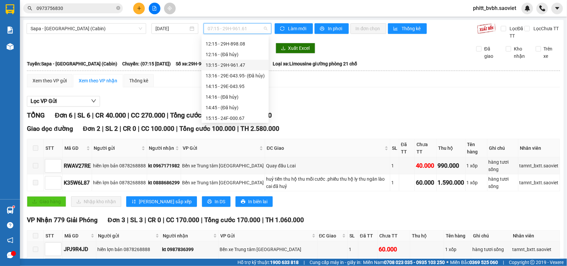
click at [243, 63] on div "13:15 - 29H-961.47" at bounding box center [235, 64] width 59 height 7
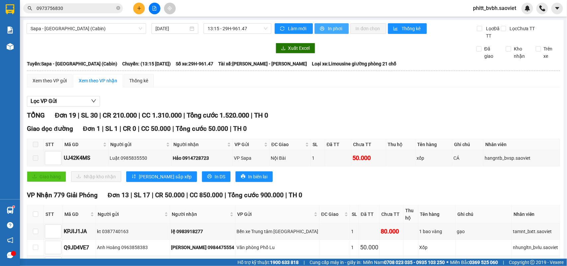
click at [333, 29] on span "In phơi" at bounding box center [335, 28] width 15 height 7
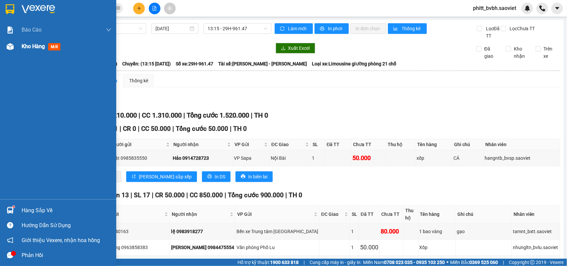
click at [20, 47] on div "Kho hàng mới" at bounding box center [58, 46] width 116 height 17
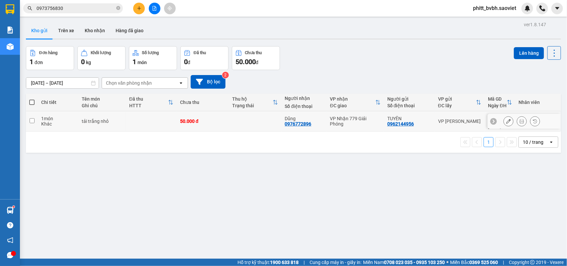
click at [89, 123] on td "tải trắng nhỏ" at bounding box center [102, 121] width 48 height 20
checkbox input "true"
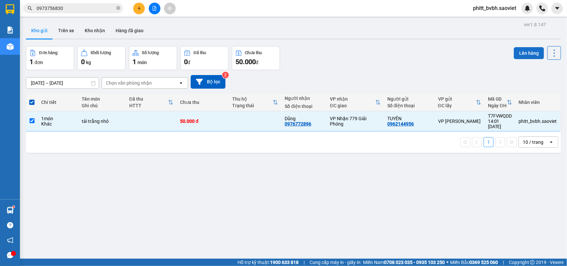
click at [515, 52] on button "Lên hàng" at bounding box center [529, 53] width 30 height 12
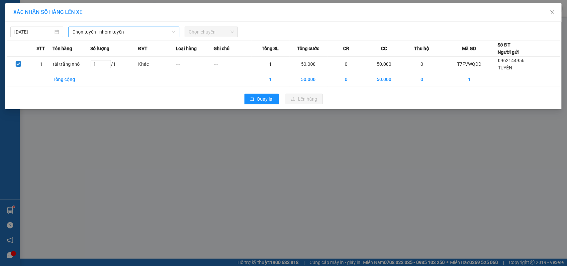
click at [125, 34] on span "Chọn tuyến - nhóm tuyến" at bounding box center [123, 32] width 103 height 10
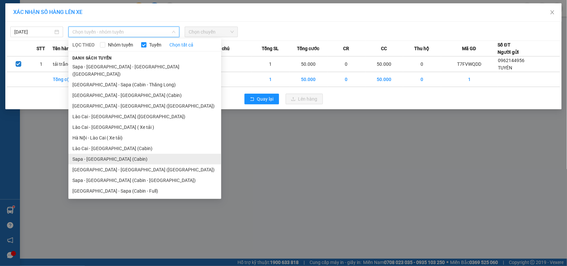
click at [125, 154] on li "Sapa - [GEOGRAPHIC_DATA] (Cabin)" at bounding box center [144, 159] width 153 height 11
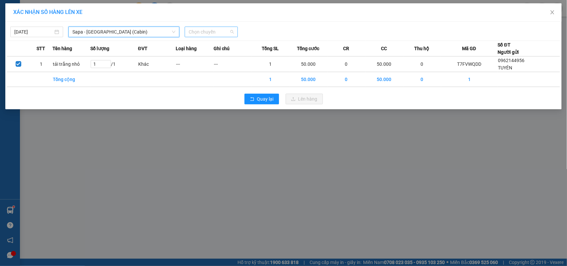
click at [210, 35] on span "Chọn chuyến" at bounding box center [211, 32] width 45 height 10
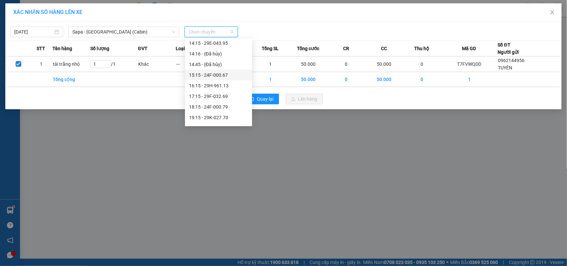
scroll to position [88, 0]
click at [234, 61] on div "13:15 - 29H-961.47" at bounding box center [218, 63] width 59 height 7
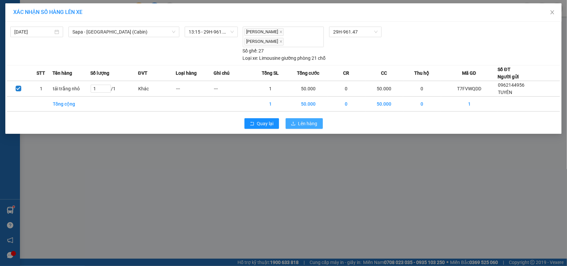
click at [305, 120] on span "Lên hàng" at bounding box center [307, 123] width 19 height 7
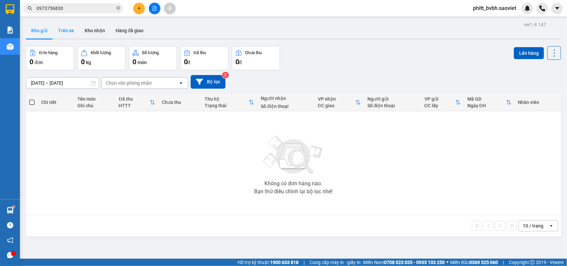
click at [70, 29] on button "Trên xe" at bounding box center [66, 31] width 27 height 16
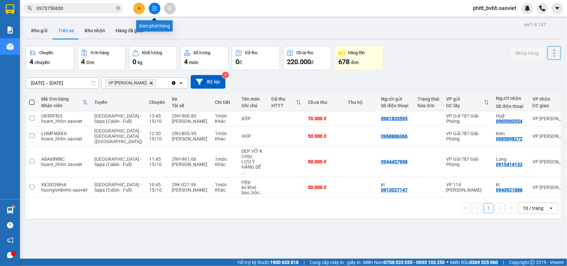
click at [155, 10] on icon "file-add" at bounding box center [154, 8] width 5 height 5
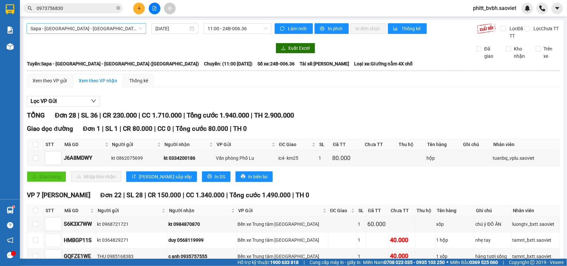
click at [112, 28] on span "Sapa - [GEOGRAPHIC_DATA] - [GEOGRAPHIC_DATA] ([GEOGRAPHIC_DATA])" at bounding box center [87, 29] width 112 height 10
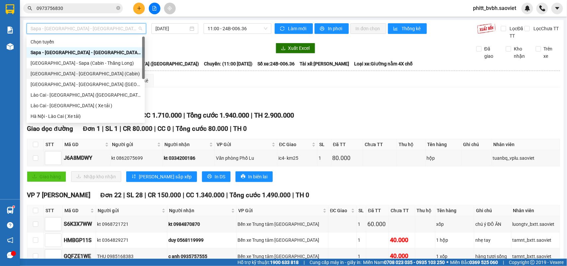
scroll to position [53, 0]
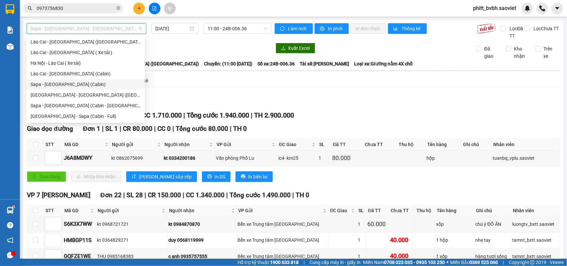
click at [62, 85] on div "Sapa - [GEOGRAPHIC_DATA] (Cabin)" at bounding box center [86, 84] width 110 height 7
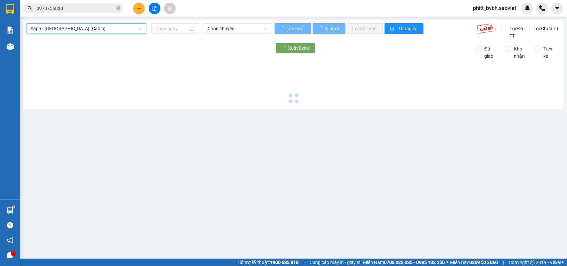
type input "[DATE]"
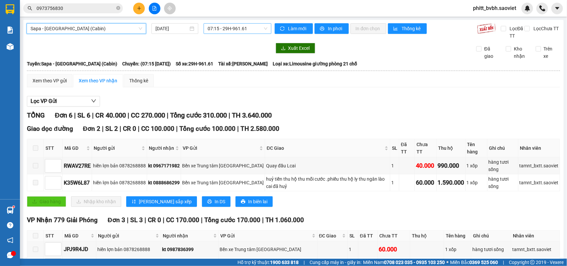
click at [231, 29] on span "07:15 - 29H-961.61" at bounding box center [237, 29] width 59 height 10
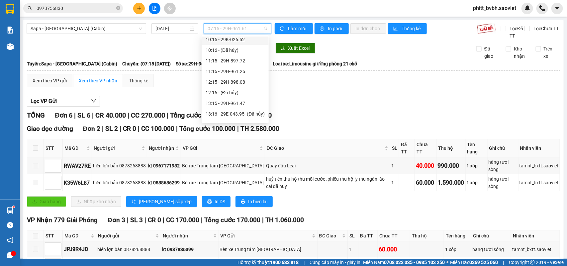
scroll to position [83, 0]
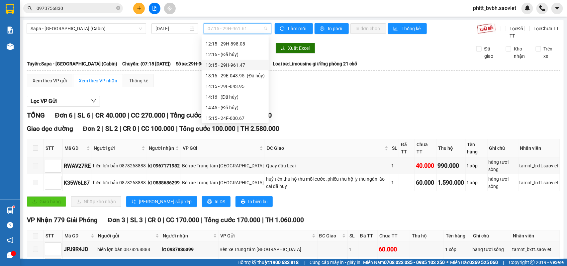
click at [235, 62] on div "13:15 - 29H-961.47" at bounding box center [235, 64] width 59 height 7
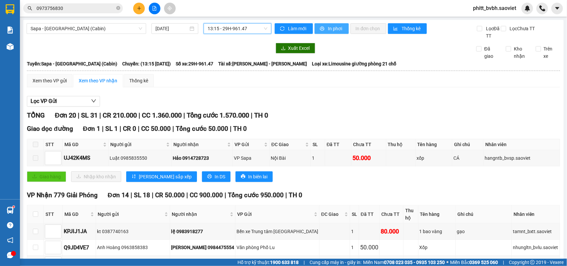
click at [340, 27] on span "In phơi" at bounding box center [335, 28] width 15 height 7
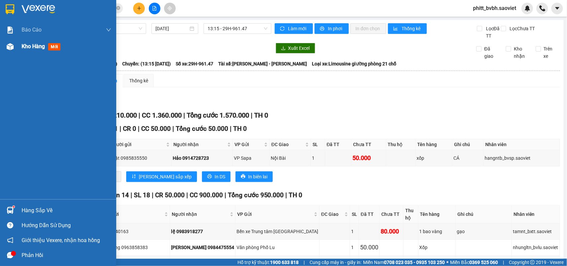
click at [19, 46] on div "Kho hàng mới" at bounding box center [58, 46] width 116 height 17
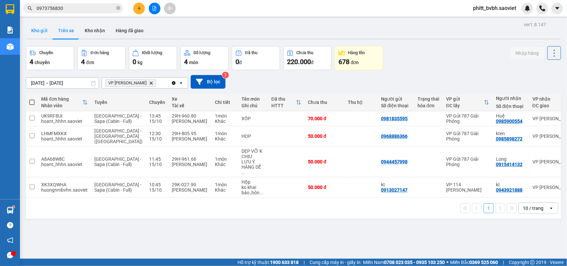
click at [39, 30] on button "Kho gửi" at bounding box center [39, 31] width 27 height 16
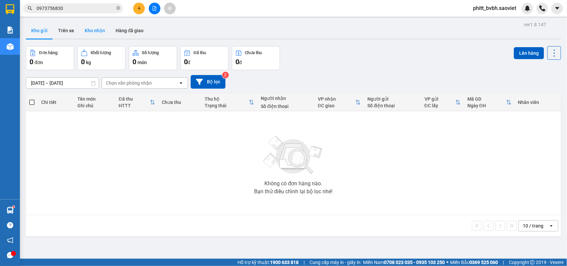
click at [100, 33] on button "Kho nhận" at bounding box center [94, 31] width 31 height 16
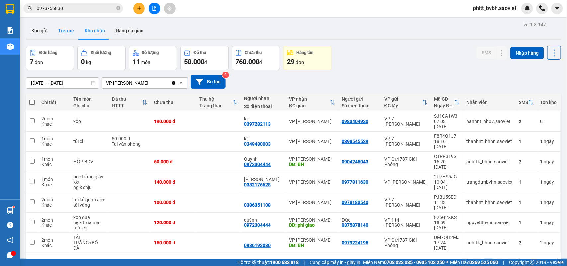
click at [63, 32] on button "Trên xe" at bounding box center [66, 31] width 27 height 16
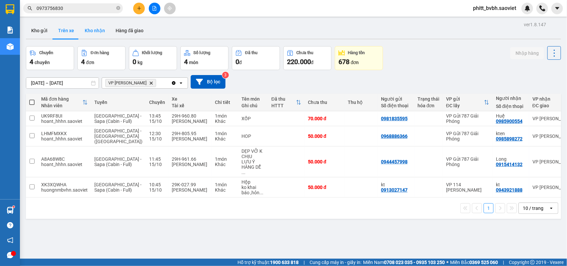
click at [89, 30] on button "Kho nhận" at bounding box center [94, 31] width 31 height 16
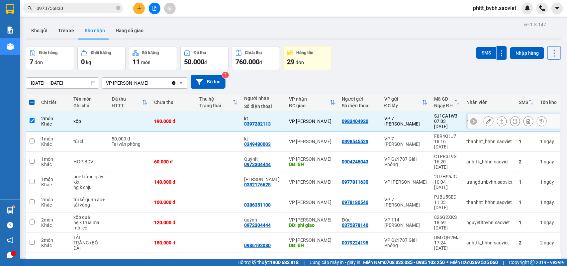
click at [487, 119] on icon at bounding box center [489, 121] width 5 height 5
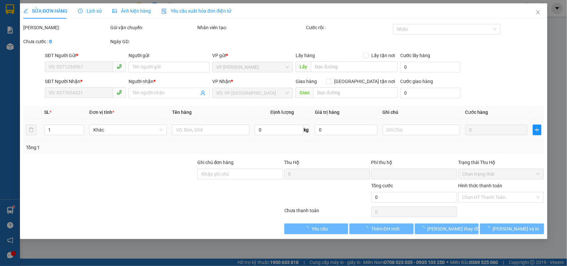
type input "0983404920"
type input "0397282113"
type input "kt"
type input "0"
type input "190.000"
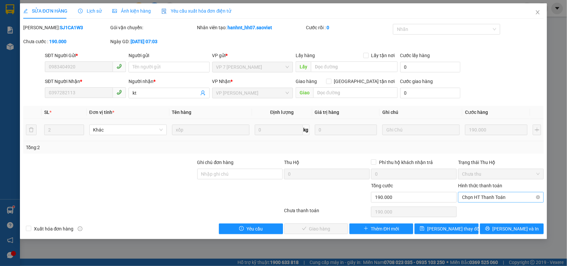
click at [488, 197] on span "Chọn HT Thanh Toán" at bounding box center [501, 197] width 78 height 10
click at [487, 218] on div "Chuyển khoản" at bounding box center [502, 221] width 78 height 7
type input "0"
click at [323, 228] on span "[PERSON_NAME] và Giao hàng" at bounding box center [329, 228] width 64 height 7
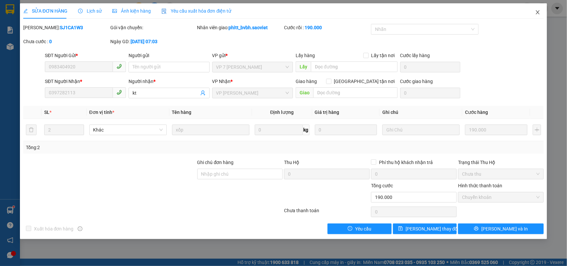
click at [537, 12] on icon "close" at bounding box center [537, 12] width 5 height 5
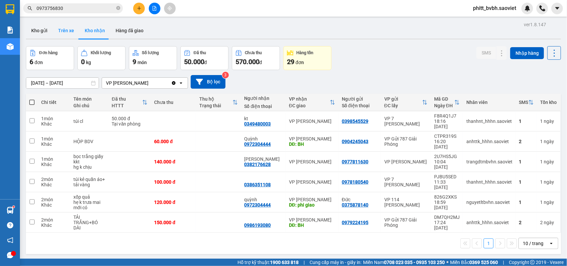
click at [62, 29] on button "Trên xe" at bounding box center [66, 31] width 27 height 16
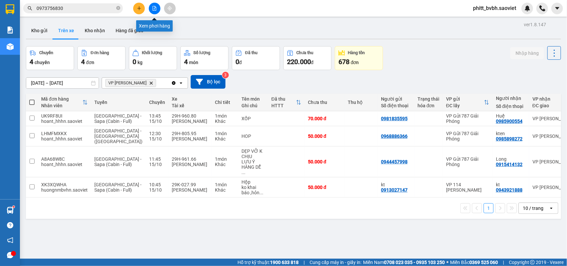
click at [155, 6] on icon "file-add" at bounding box center [155, 8] width 4 height 5
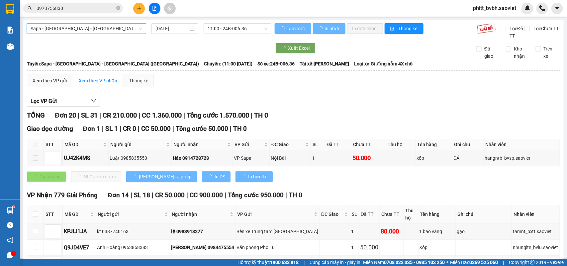
click at [98, 27] on span "Sapa - [GEOGRAPHIC_DATA] - [GEOGRAPHIC_DATA] ([GEOGRAPHIC_DATA])" at bounding box center [87, 29] width 112 height 10
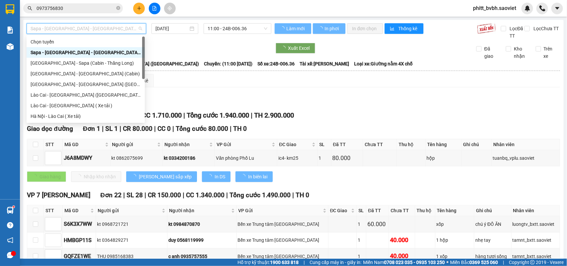
click at [80, 55] on div "Sapa - [GEOGRAPHIC_DATA] - [GEOGRAPHIC_DATA] ([GEOGRAPHIC_DATA])" at bounding box center [86, 52] width 110 height 7
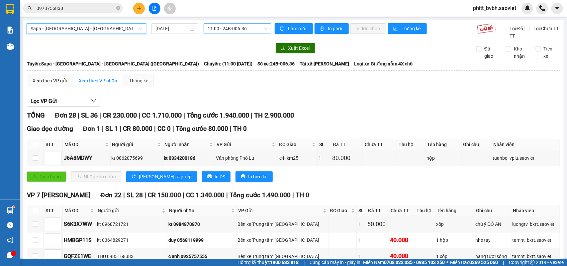
click at [226, 25] on span "11:00 - 24B-006.36" at bounding box center [237, 29] width 59 height 10
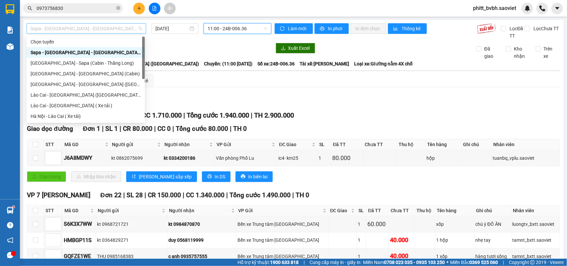
click at [97, 28] on span "Sapa - [GEOGRAPHIC_DATA] - [GEOGRAPHIC_DATA] ([GEOGRAPHIC_DATA])" at bounding box center [87, 29] width 112 height 10
click at [63, 93] on div "Lào Cai - [GEOGRAPHIC_DATA] ([GEOGRAPHIC_DATA])" at bounding box center [86, 94] width 110 height 7
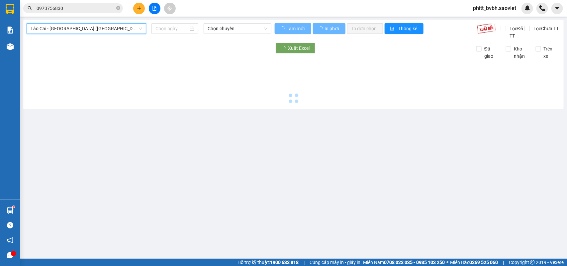
type input "[DATE]"
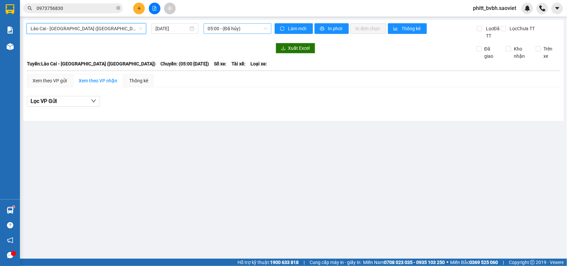
click at [233, 29] on span "05:00 - (Đã hủy)" at bounding box center [237, 29] width 59 height 10
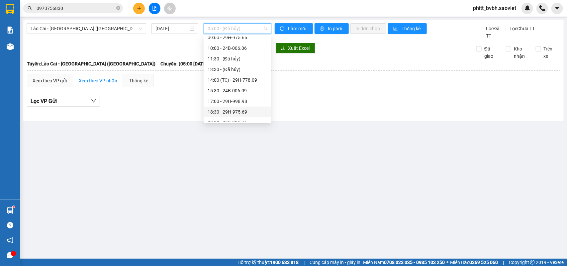
scroll to position [85, 0]
click at [241, 75] on div "14:00 (TC) - 29H-778.09" at bounding box center [237, 73] width 59 height 7
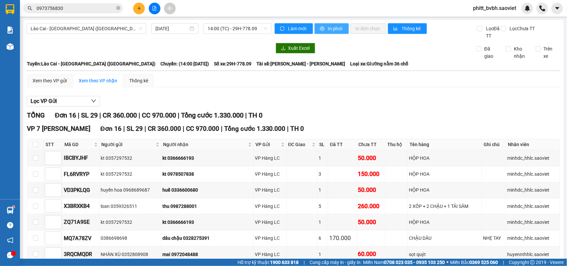
click at [334, 29] on span "In phơi" at bounding box center [335, 28] width 15 height 7
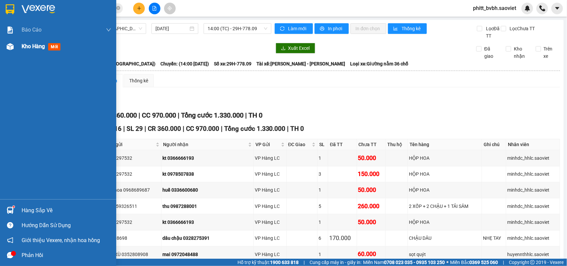
click at [42, 49] on span "Kho hàng" at bounding box center [33, 46] width 23 height 6
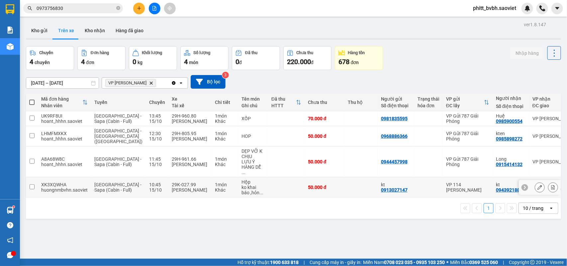
click at [180, 179] on td "29K-027.99 Vũ Đình Tuấn" at bounding box center [189, 187] width 43 height 20
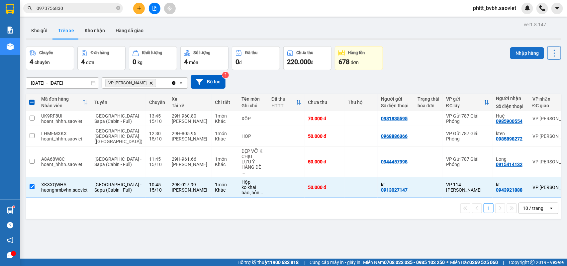
click at [524, 53] on button "Nhập hàng" at bounding box center [527, 53] width 34 height 12
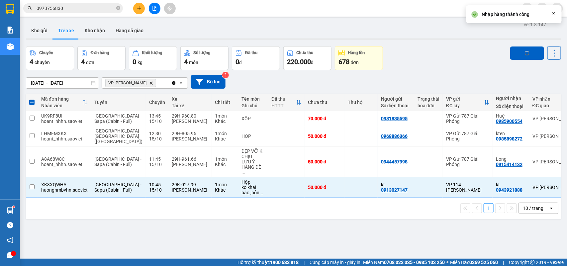
checkbox input "false"
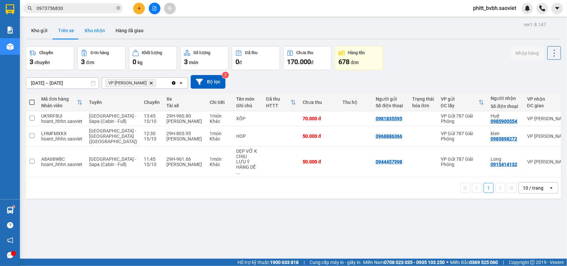
click at [90, 28] on button "Kho nhận" at bounding box center [94, 31] width 31 height 16
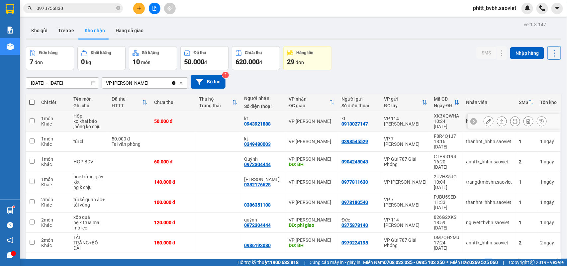
click at [181, 115] on td "50.000 đ" at bounding box center [173, 121] width 45 height 20
checkbox input "true"
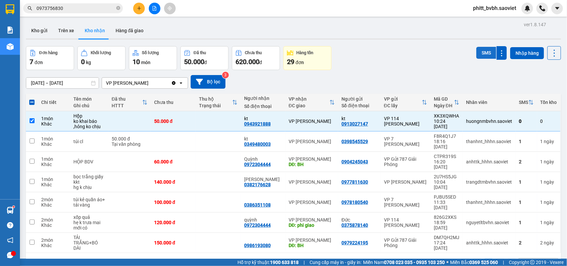
click at [477, 52] on button "SMS" at bounding box center [487, 53] width 20 height 12
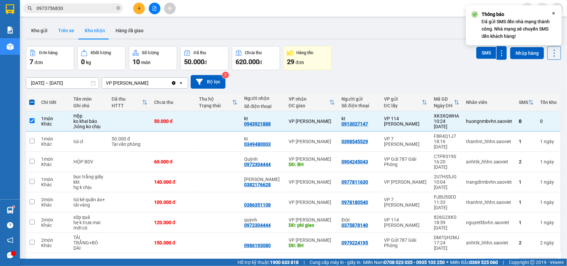
click at [68, 29] on button "Trên xe" at bounding box center [66, 31] width 27 height 16
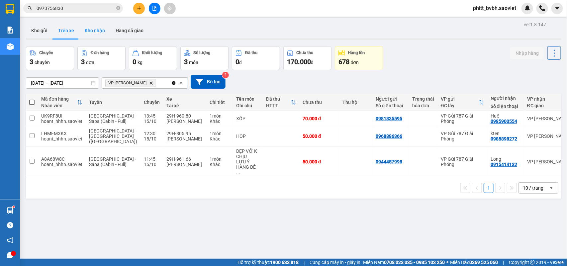
click at [102, 29] on button "Kho nhận" at bounding box center [94, 31] width 31 height 16
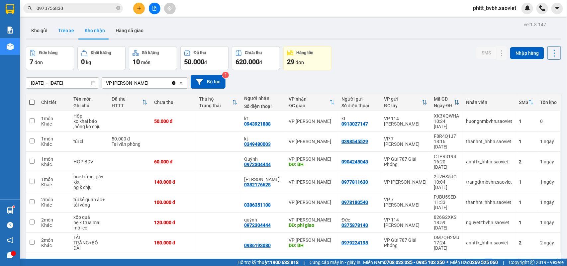
click at [56, 29] on button "Trên xe" at bounding box center [66, 31] width 27 height 16
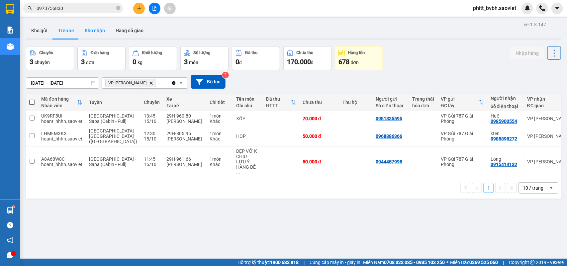
click at [99, 31] on button "Kho nhận" at bounding box center [94, 31] width 31 height 16
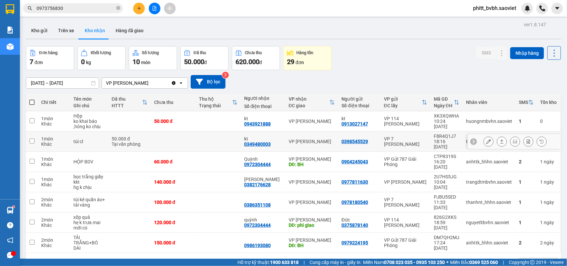
click at [268, 142] on div "0349480003" at bounding box center [257, 144] width 27 height 5
click at [487, 139] on icon at bounding box center [489, 141] width 5 height 5
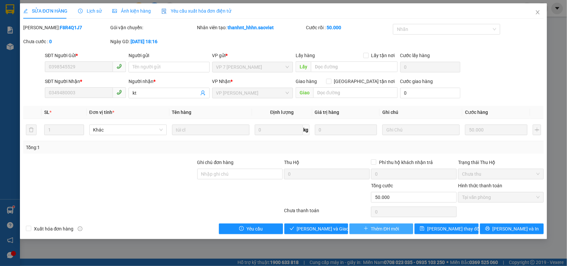
type input "0398545529"
type input "0349480003"
type input "kt"
type input "0"
type input "50.000"
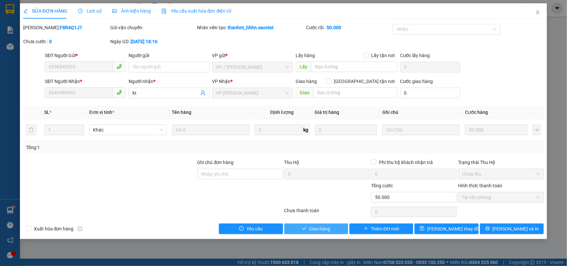
click at [323, 229] on span "Giao hàng" at bounding box center [319, 228] width 21 height 7
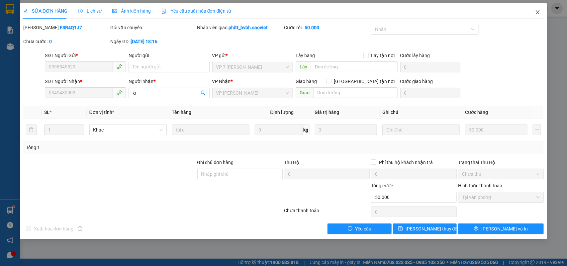
click at [537, 13] on icon "close" at bounding box center [537, 12] width 5 height 5
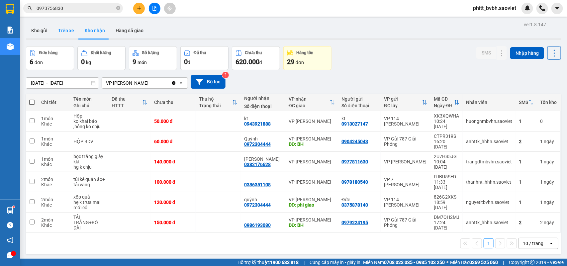
click at [65, 31] on button "Trên xe" at bounding box center [66, 31] width 27 height 16
